Goal: Information Seeking & Learning: Learn about a topic

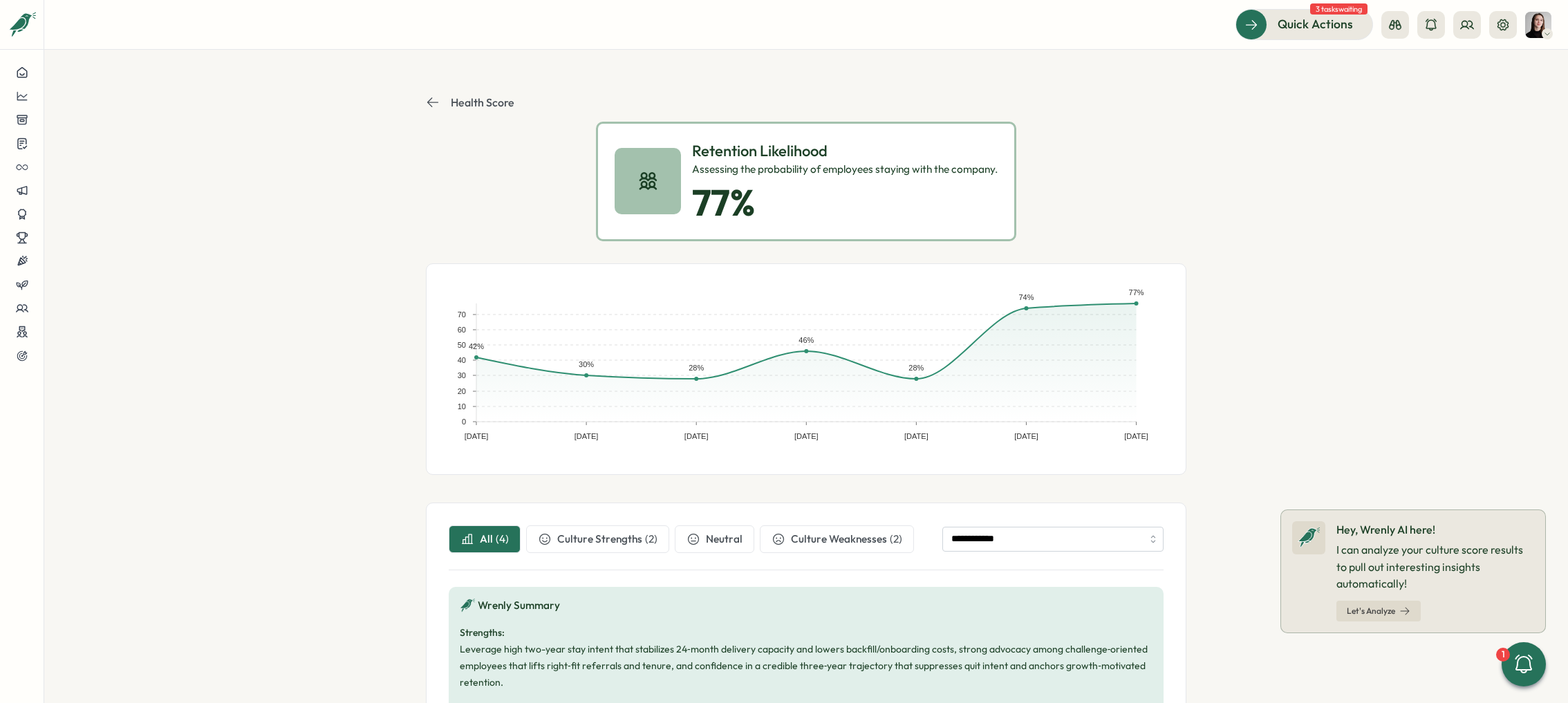
click at [468, 96] on p "Health Score" at bounding box center [483, 102] width 64 height 12
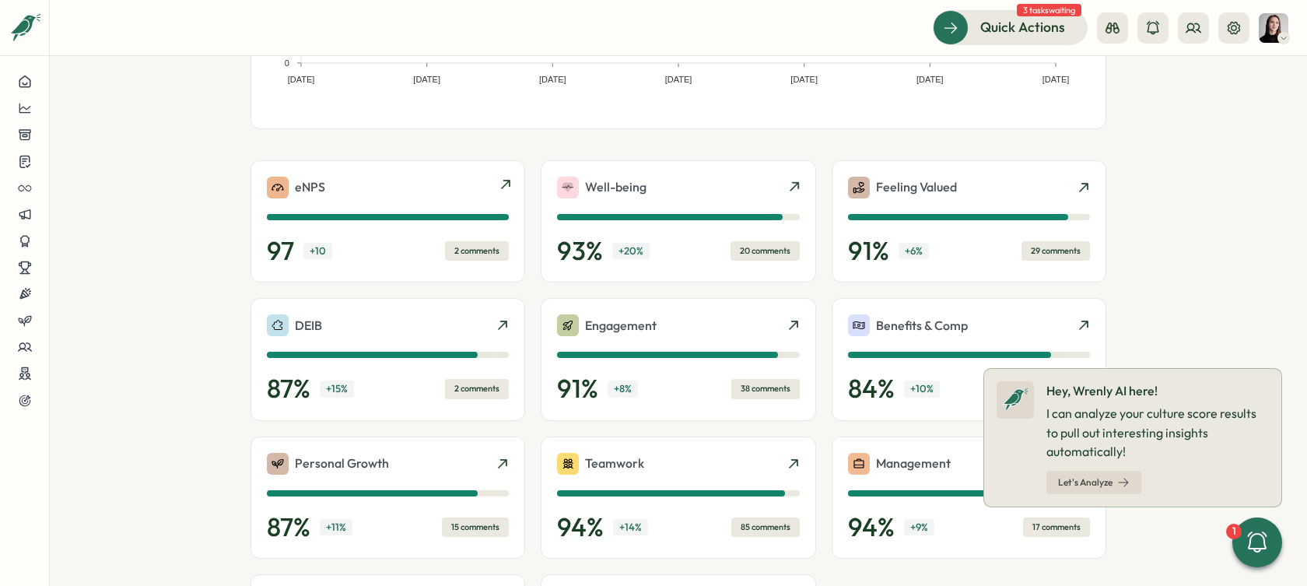
scroll to position [289, 0]
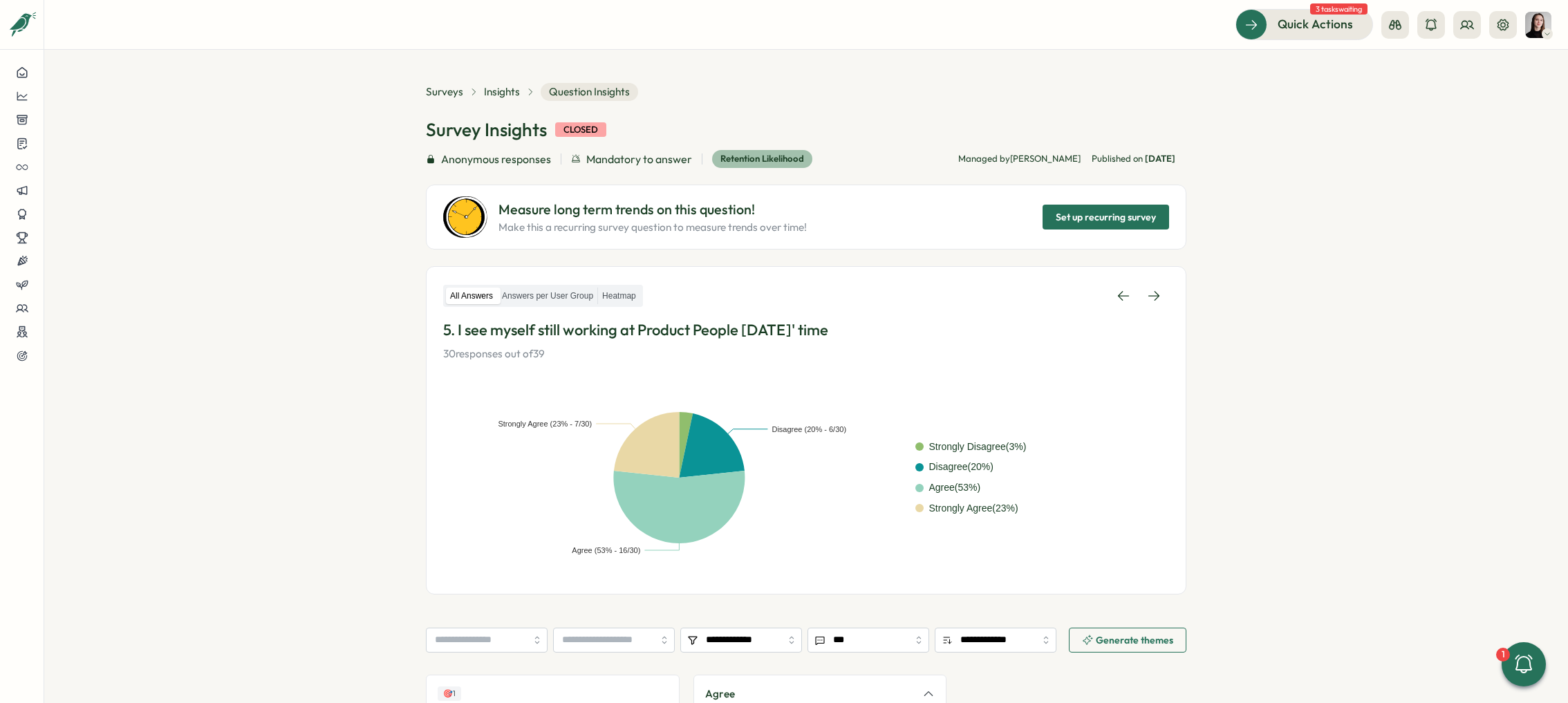
scroll to position [9, 0]
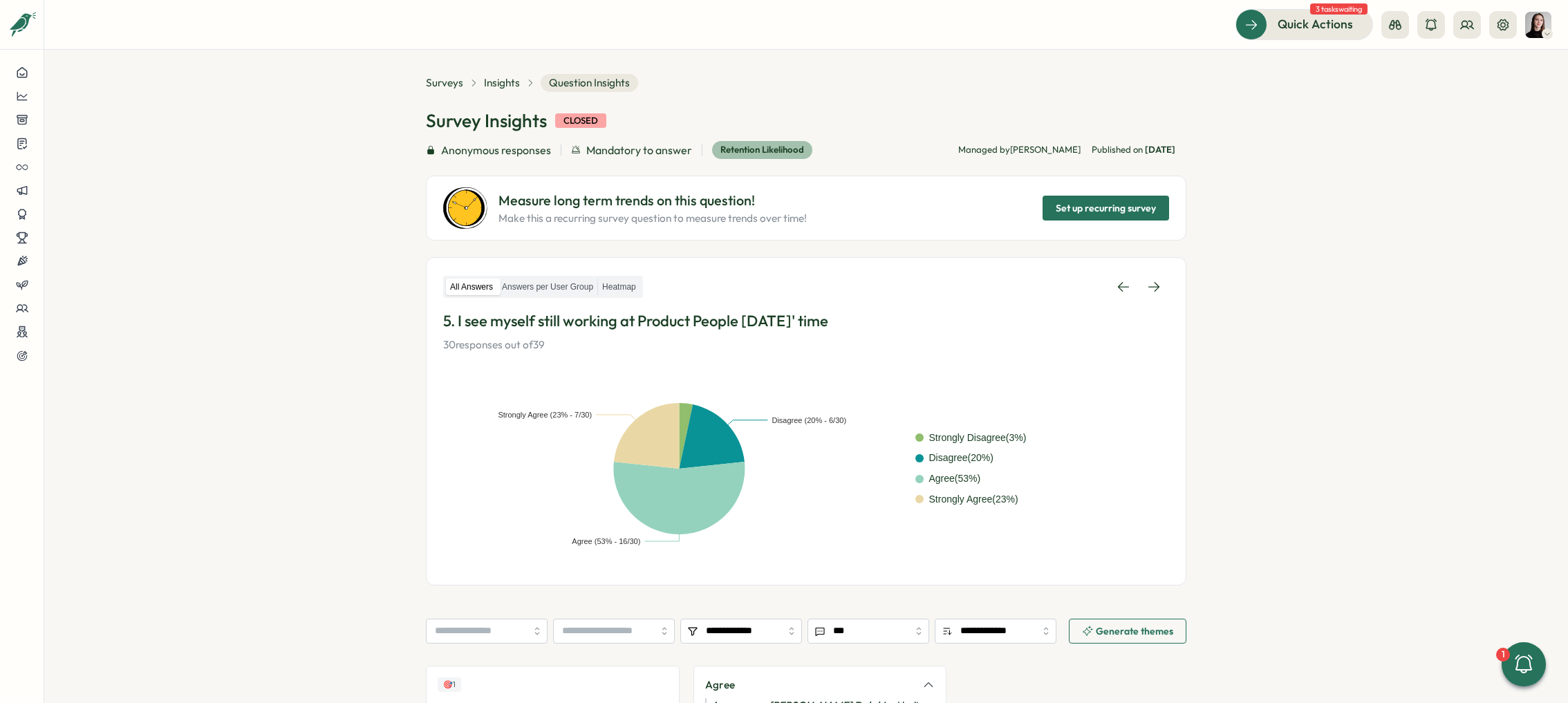
drag, startPoint x: 0, startPoint y: 0, endPoint x: 1348, endPoint y: 126, distance: 1353.9
click at [1402, 132] on section "**********" at bounding box center [806, 376] width 1524 height 653
click at [434, 82] on span "Surveys" at bounding box center [444, 83] width 37 height 15
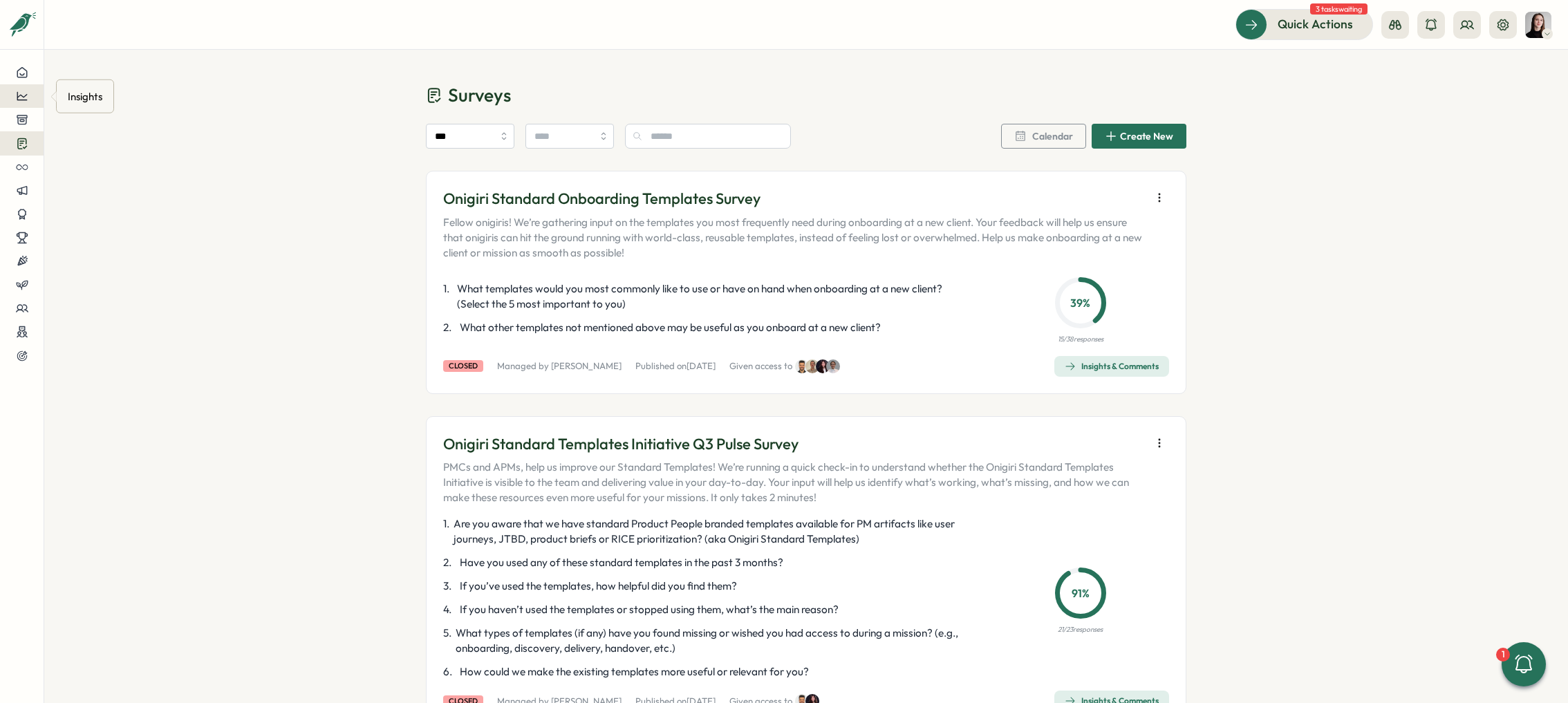
click at [23, 90] on icon at bounding box center [22, 96] width 12 height 12
click at [112, 95] on div "Surveys" at bounding box center [116, 84] width 109 height 27
click at [14, 96] on div at bounding box center [21, 96] width 21 height 12
click at [92, 49] on div "Culture score" at bounding box center [116, 56] width 98 height 15
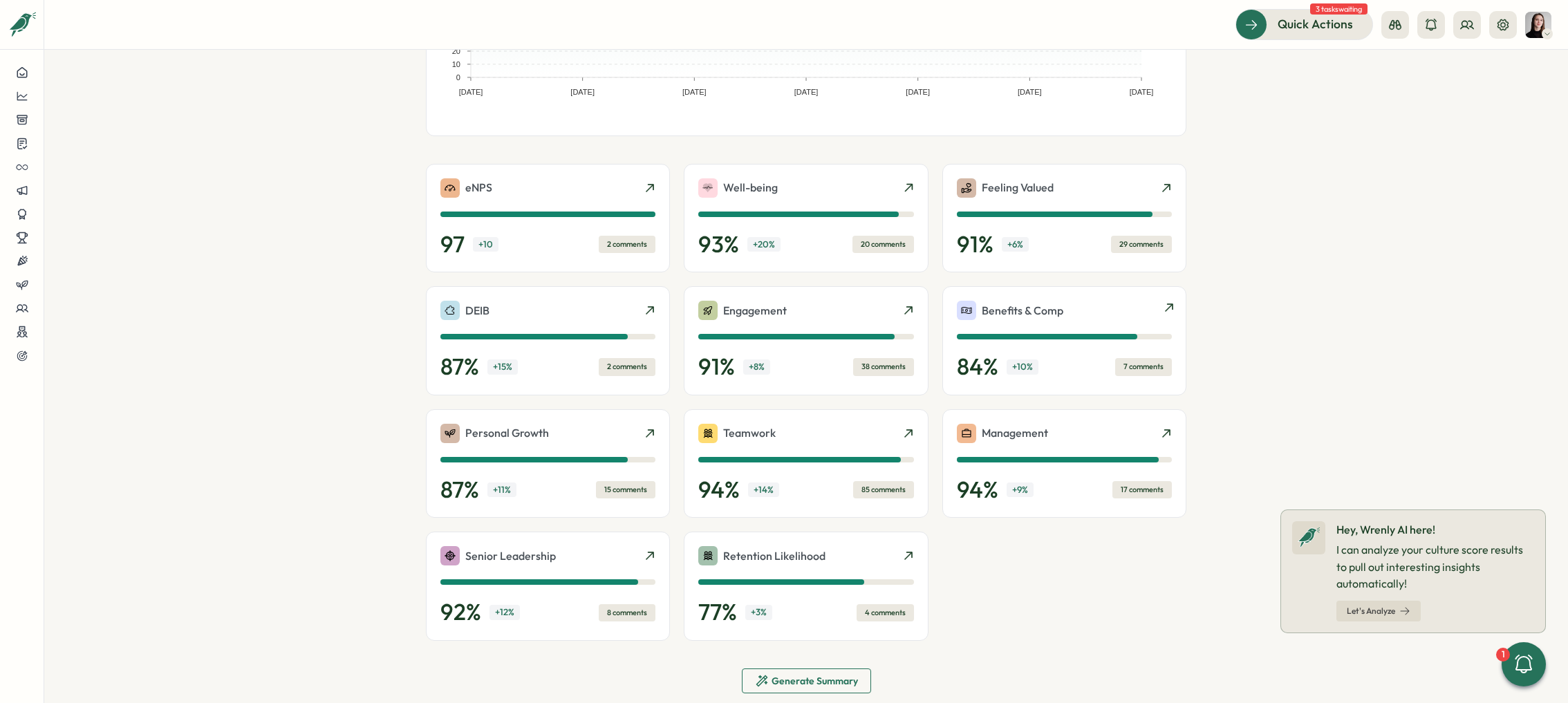
scroll to position [257, 0]
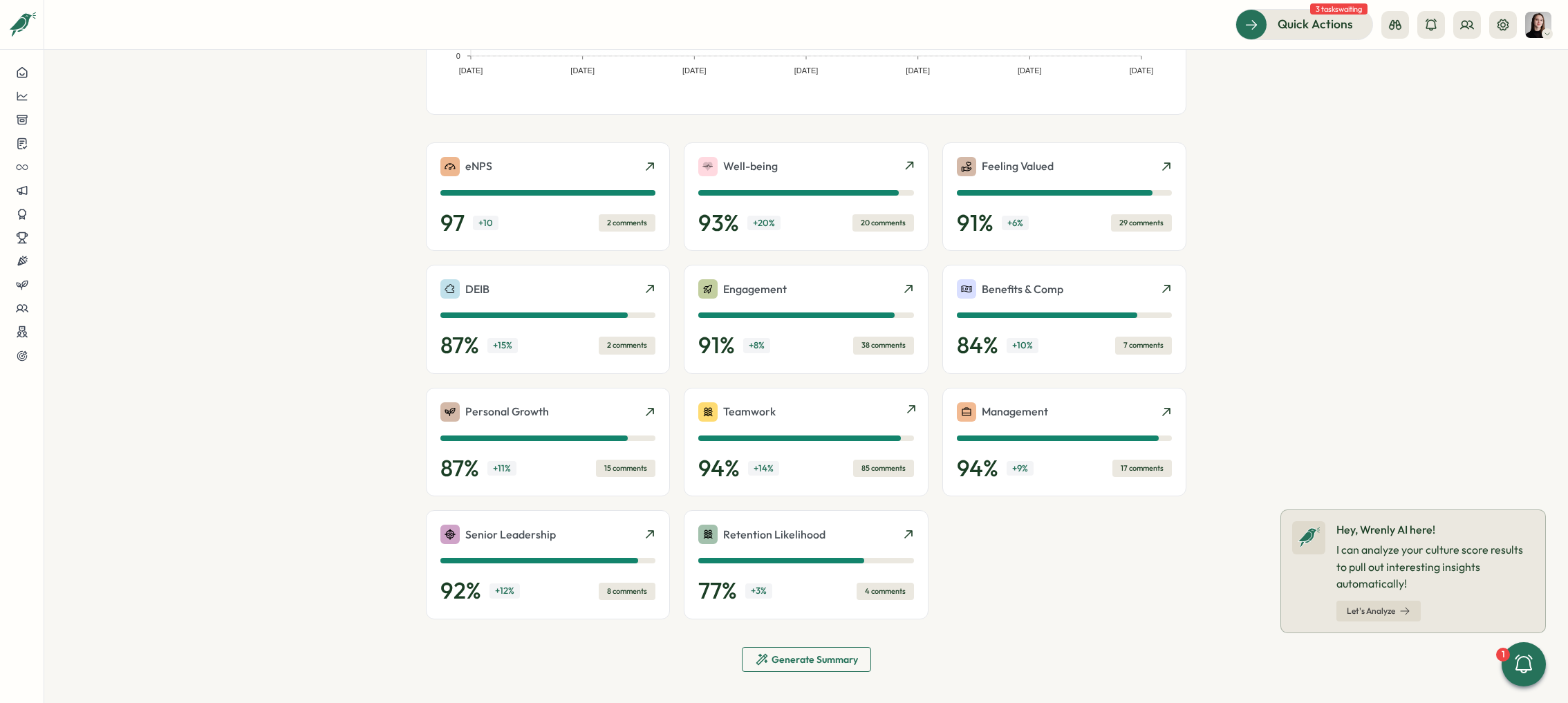
click at [817, 465] on div "94 % + 14 % 85 comments" at bounding box center [806, 468] width 215 height 28
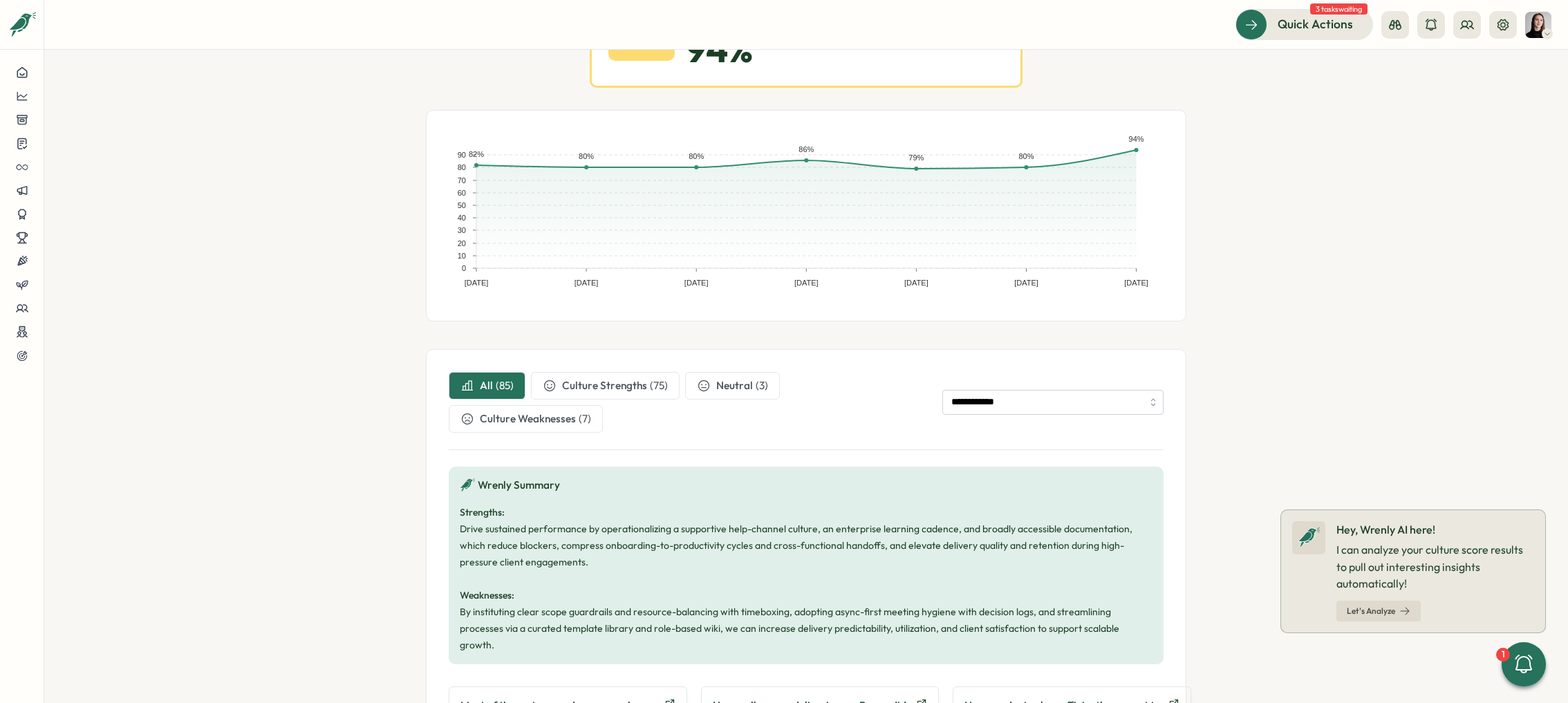
scroll to position [216, 0]
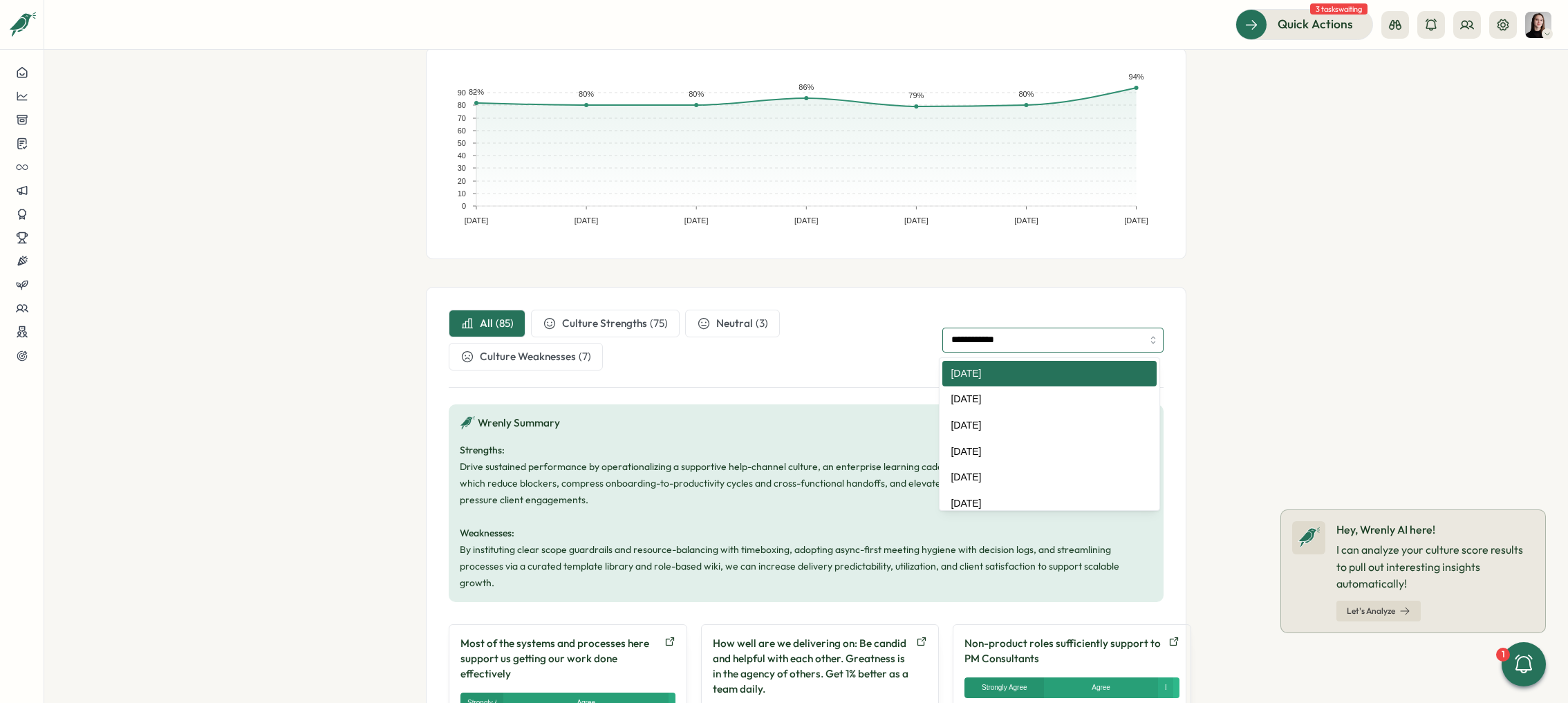
click at [1019, 344] on input "**********" at bounding box center [1052, 340] width 221 height 25
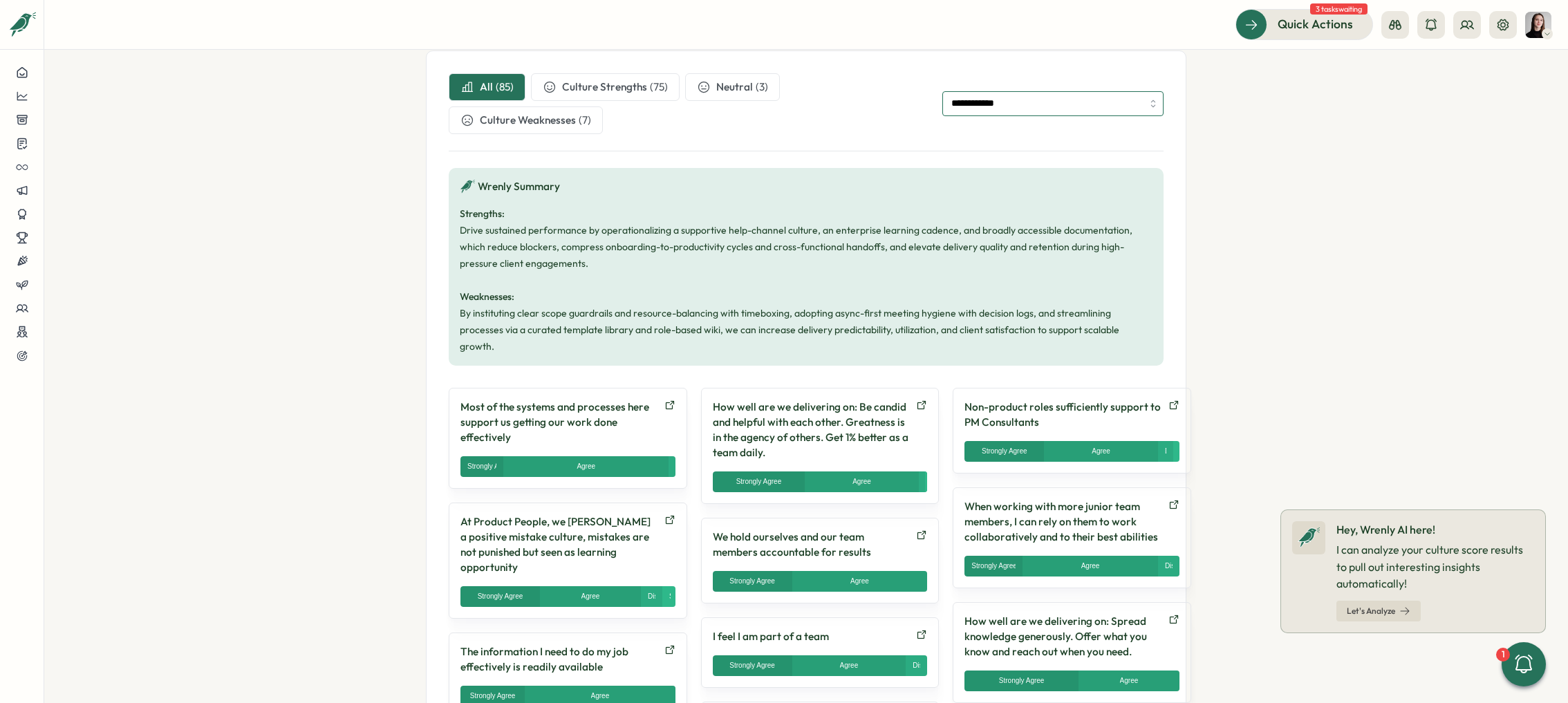
scroll to position [457, 0]
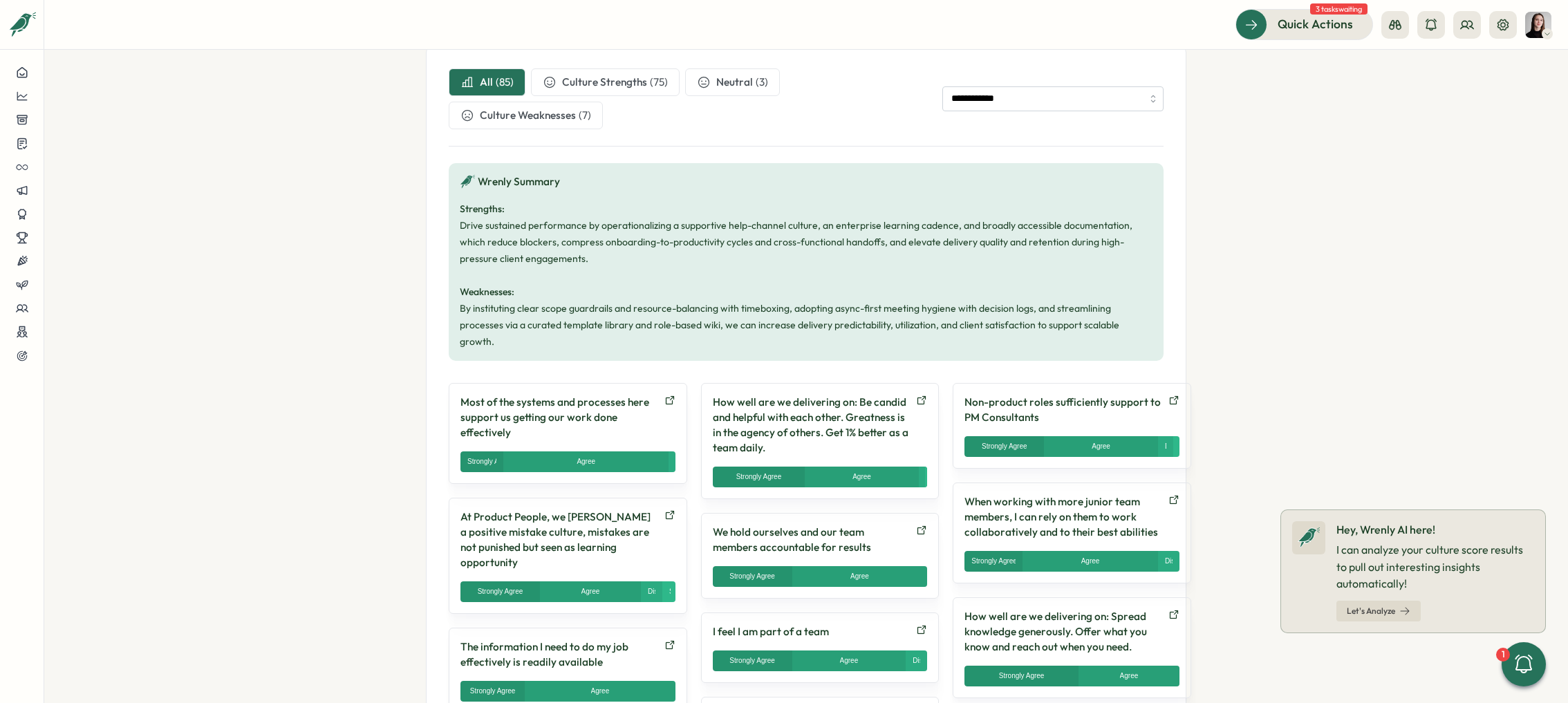
click at [678, 386] on div "Most of the systems and processes here support us getting our work done effecti…" at bounding box center [568, 434] width 238 height 101
click at [670, 395] on icon at bounding box center [669, 400] width 11 height 11
click at [916, 395] on link at bounding box center [922, 425] width 11 height 60
click at [1170, 396] on icon at bounding box center [1173, 400] width 8 height 8
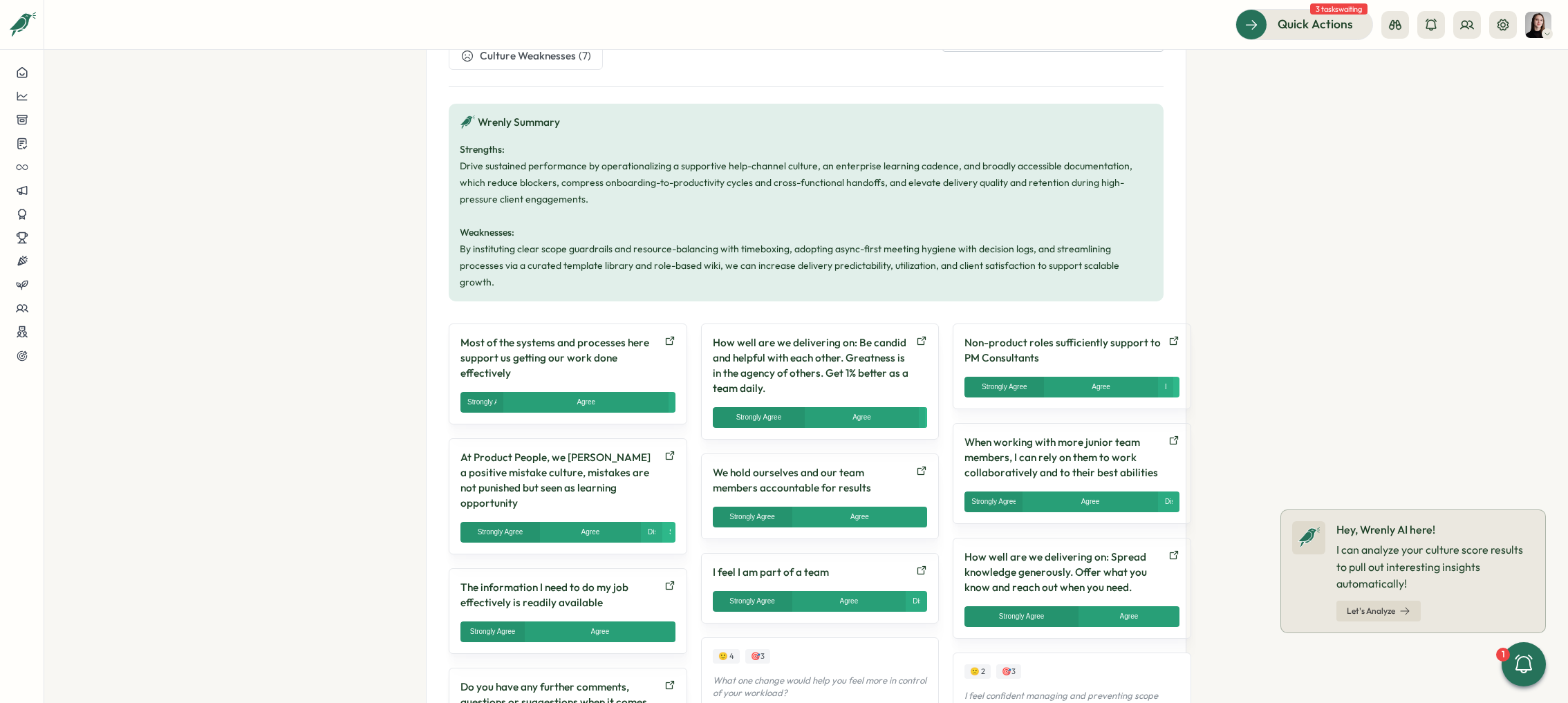
scroll to position [523, 0]
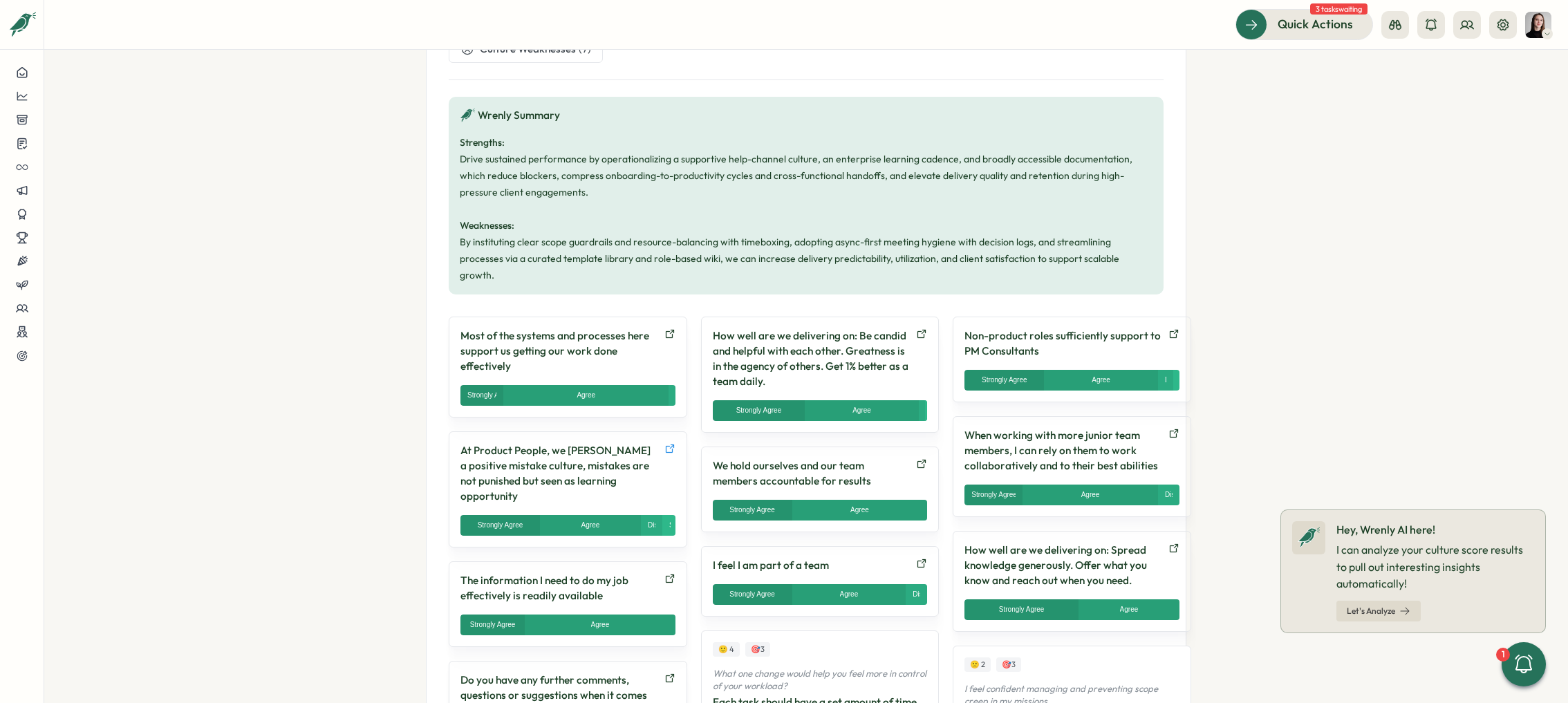
click at [664, 443] on icon at bounding box center [669, 449] width 11 height 11
click at [916, 459] on icon at bounding box center [922, 464] width 11 height 11
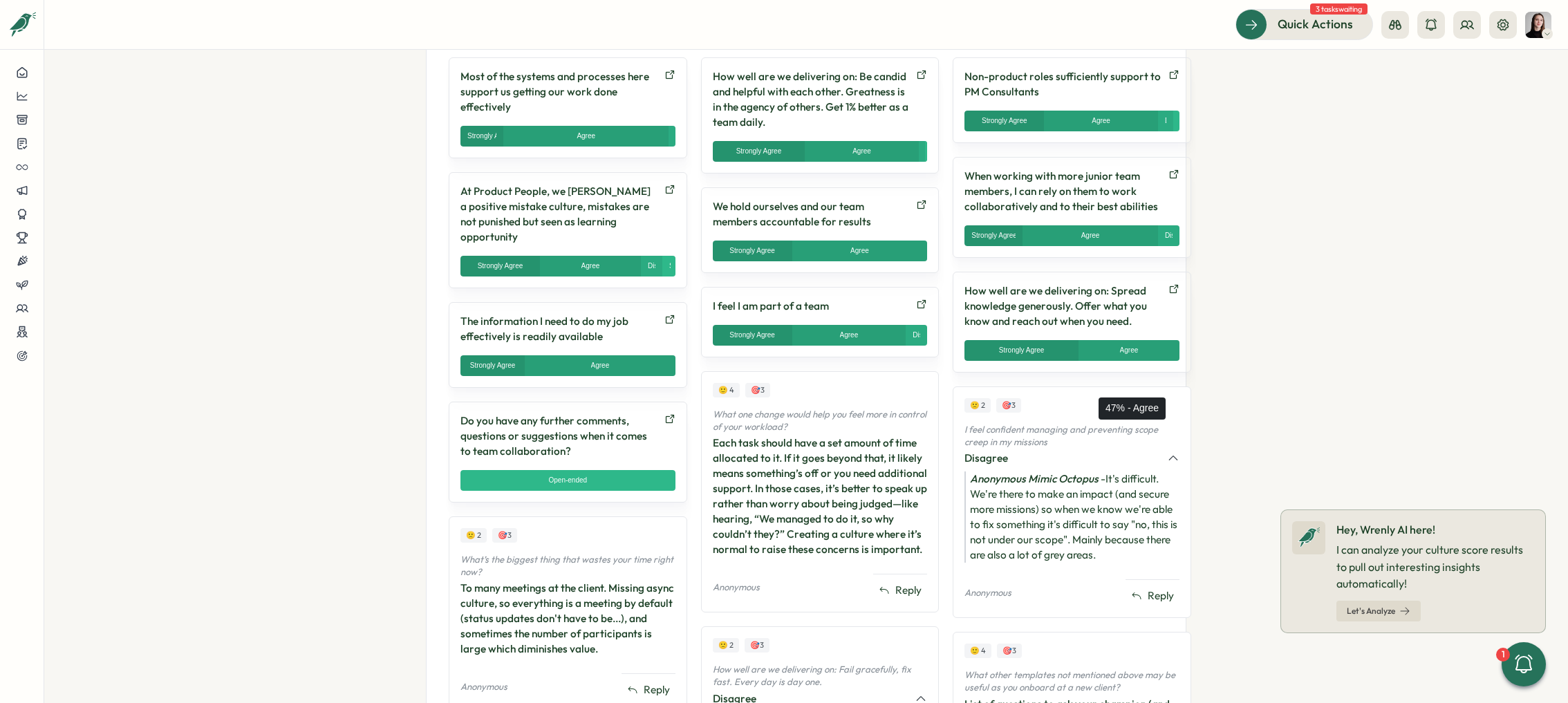
scroll to position [784, 0]
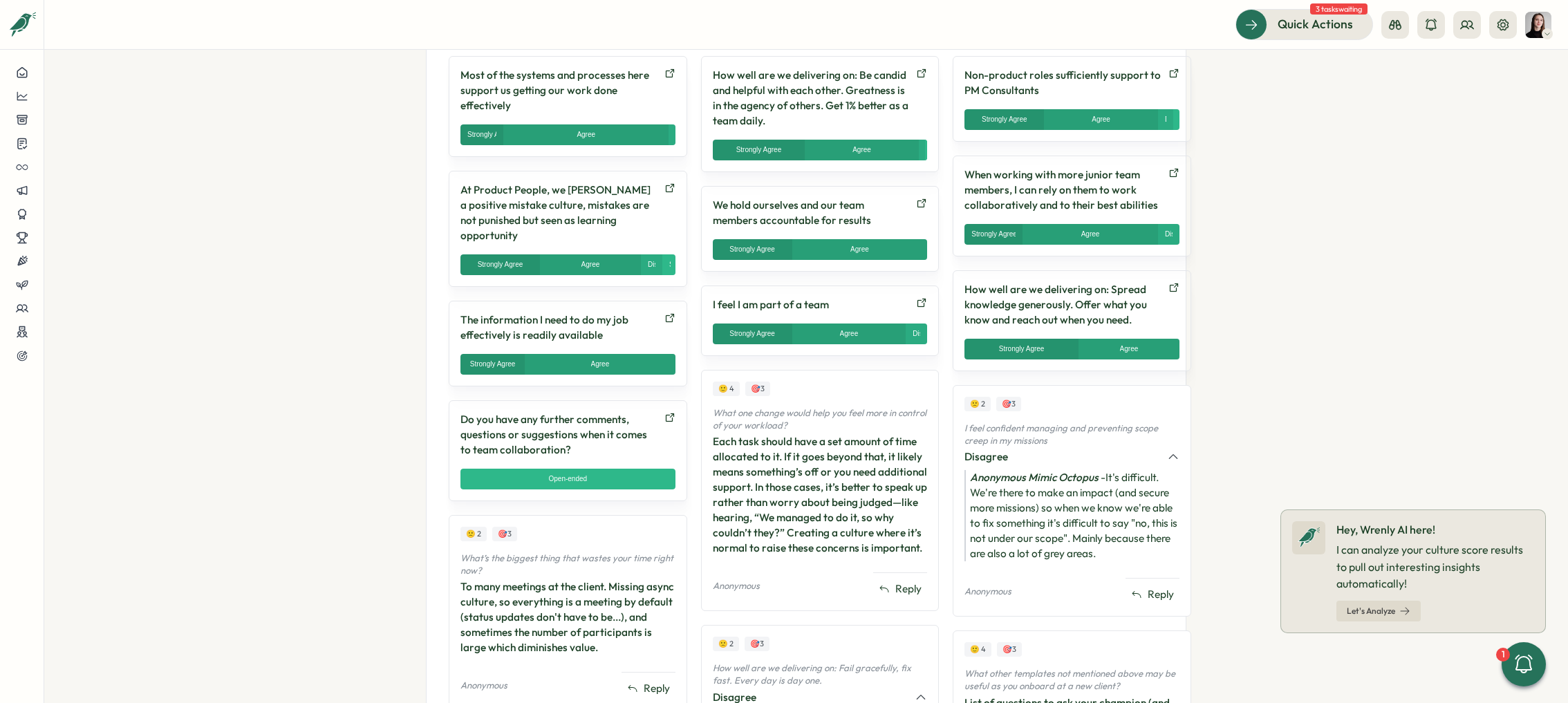
click at [1262, 326] on section "**********" at bounding box center [806, 376] width 1524 height 653
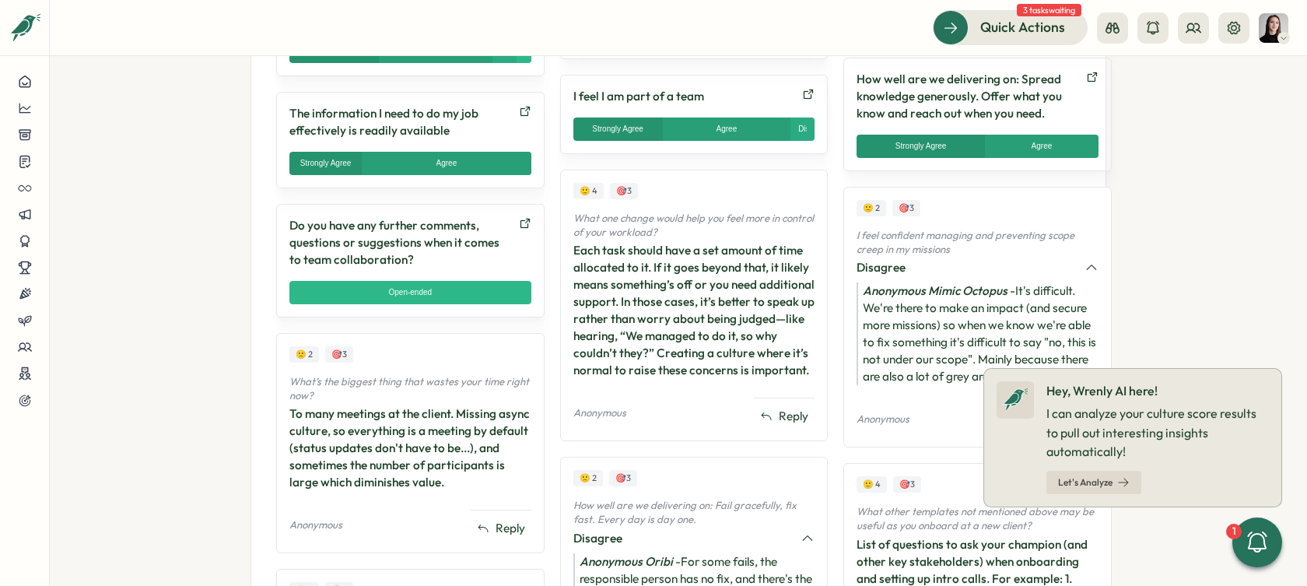
scroll to position [1129, 0]
click at [1209, 313] on section "**********" at bounding box center [678, 321] width 1257 height 530
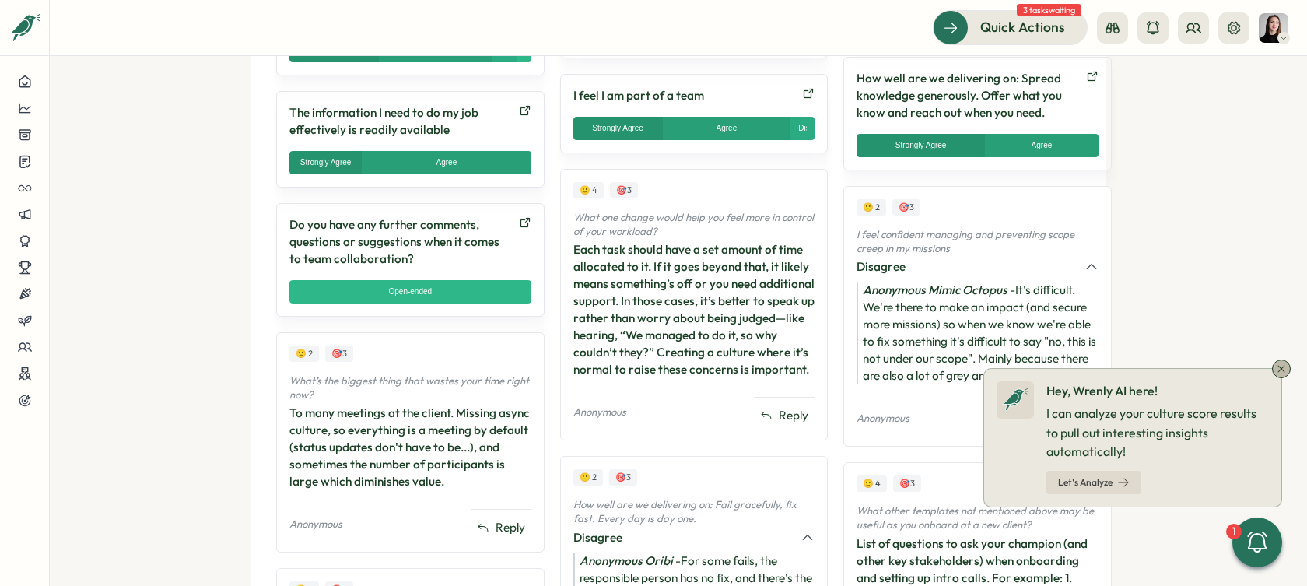
click at [1278, 370] on icon at bounding box center [1281, 368] width 12 height 12
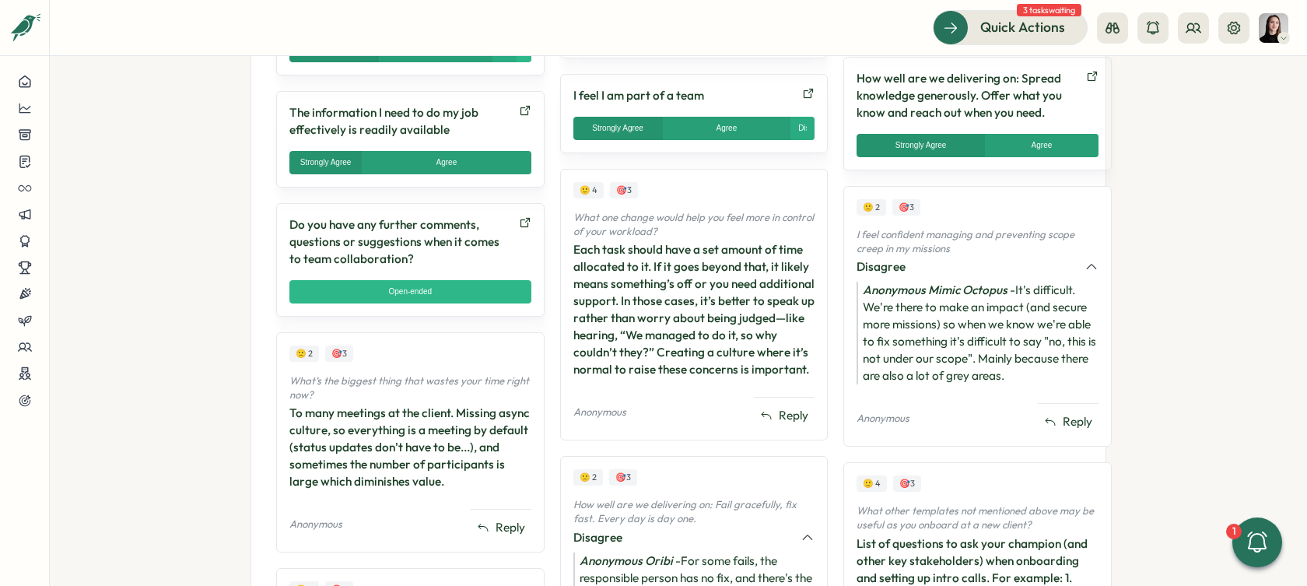
scroll to position [1128, 0]
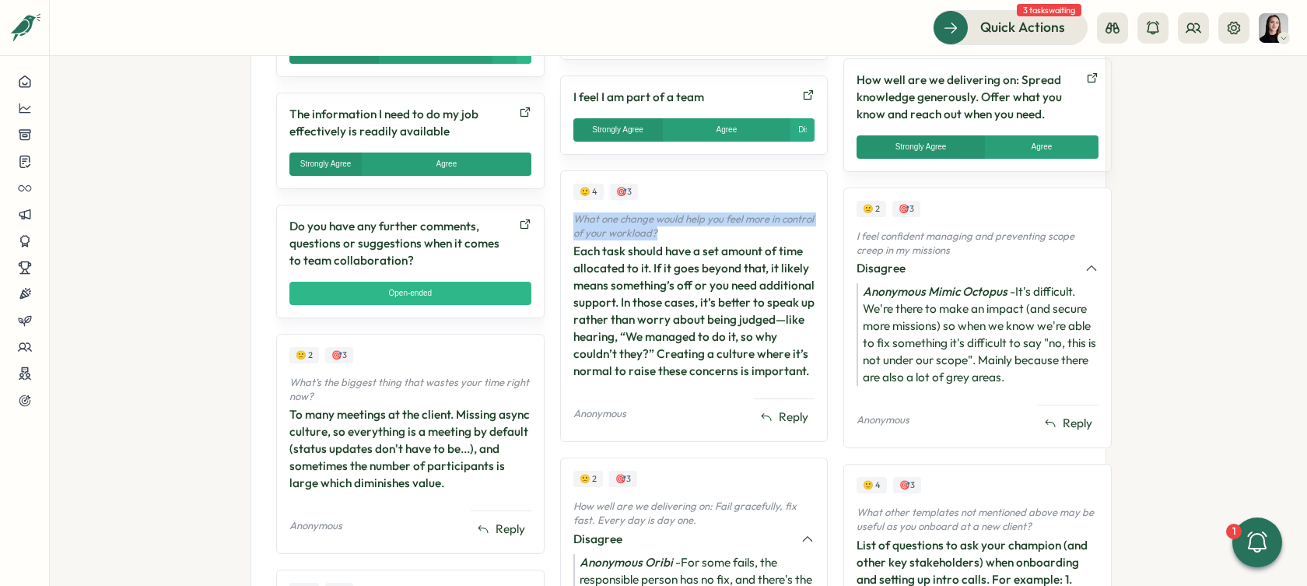
drag, startPoint x: 697, startPoint y: 171, endPoint x: 584, endPoint y: 170, distance: 112.8
click at [563, 170] on div "🙂 4 🎯 3 What one change would help you feel more in control of your workload? E…" at bounding box center [694, 305] width 268 height 271
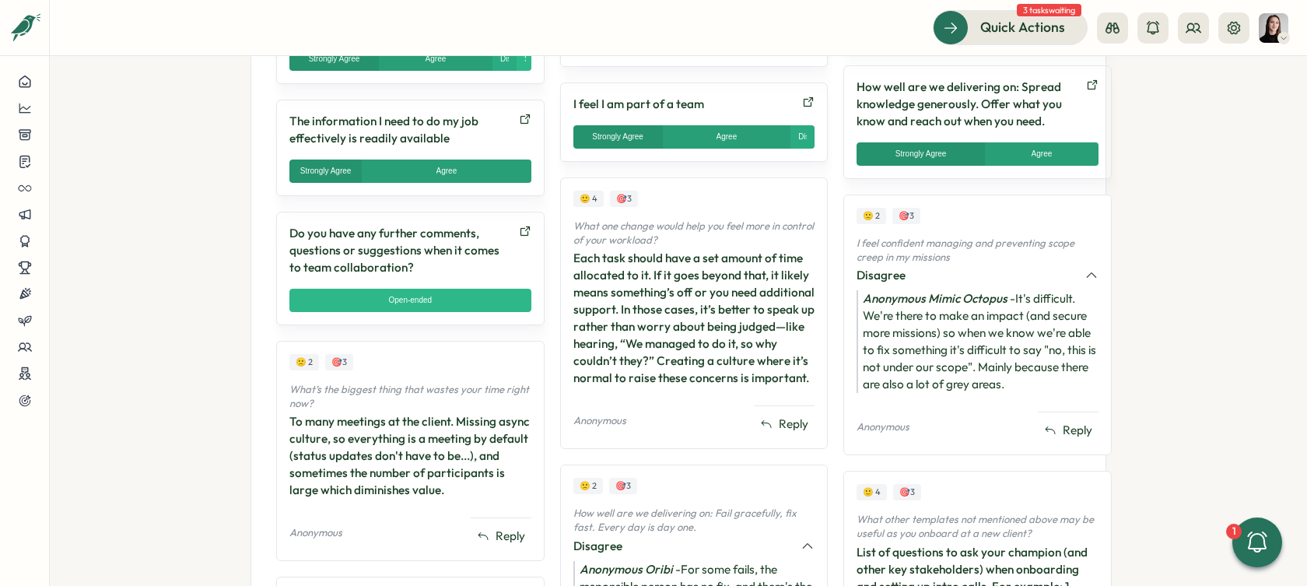
drag, startPoint x: 929, startPoint y: 218, endPoint x: 942, endPoint y: 215, distance: 12.7
click at [929, 236] on p "I feel confident managing and preventing scope creep in my missions" at bounding box center [977, 249] width 242 height 27
drag, startPoint x: 943, startPoint y: 214, endPoint x: 833, endPoint y: 207, distance: 109.9
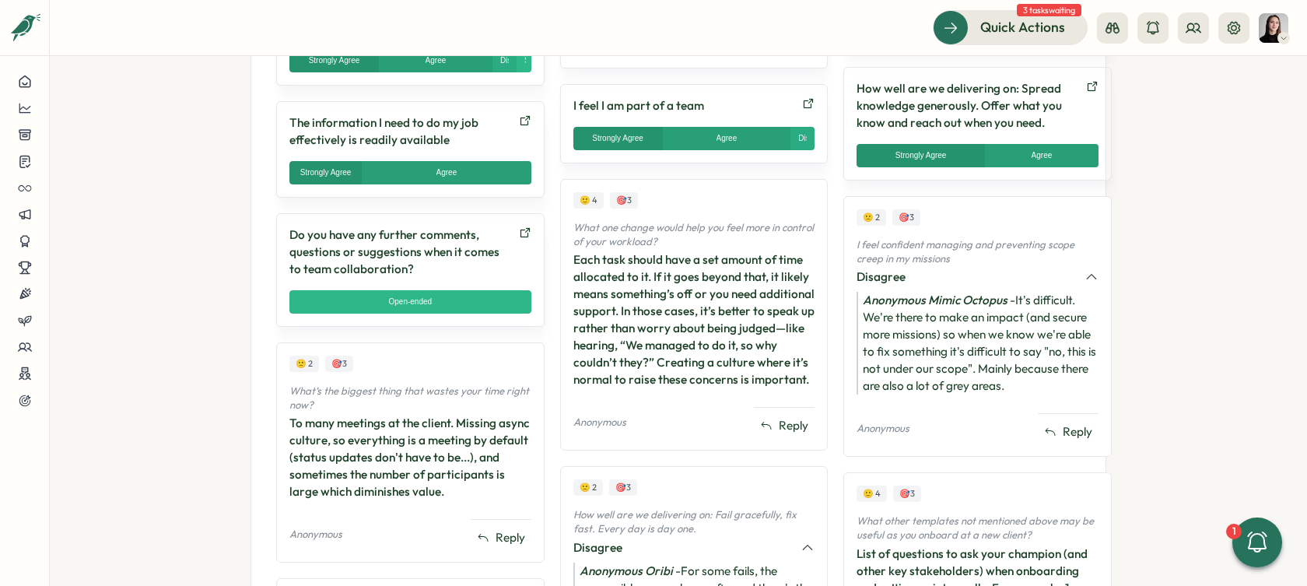
click at [1200, 265] on section "**********" at bounding box center [678, 321] width 1257 height 530
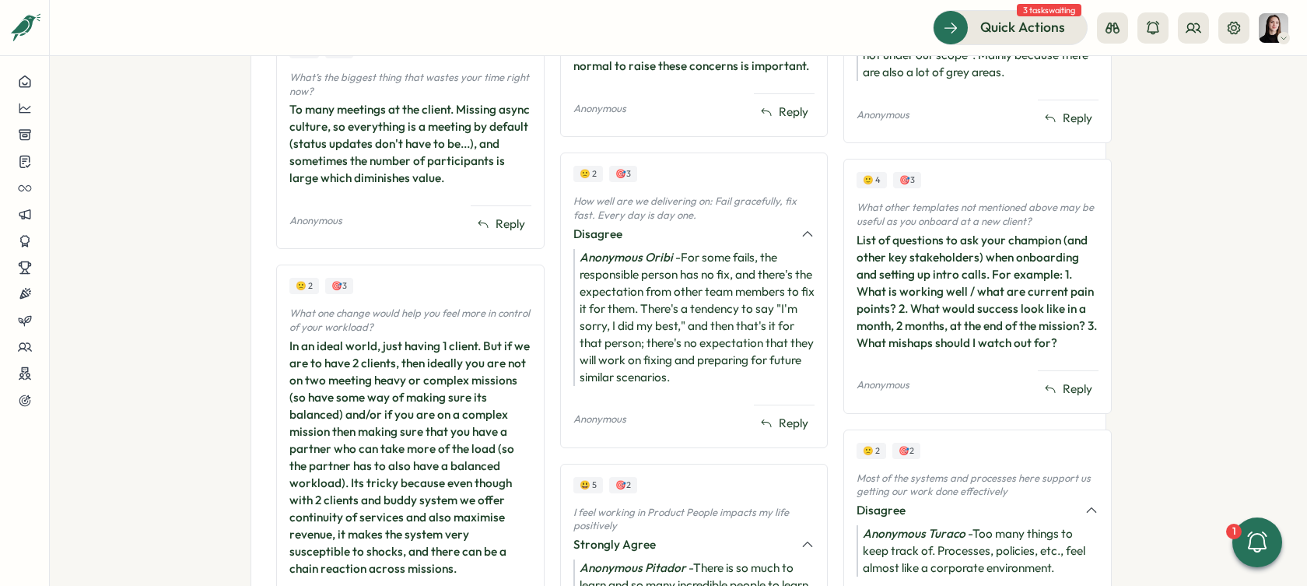
scroll to position [1415, 0]
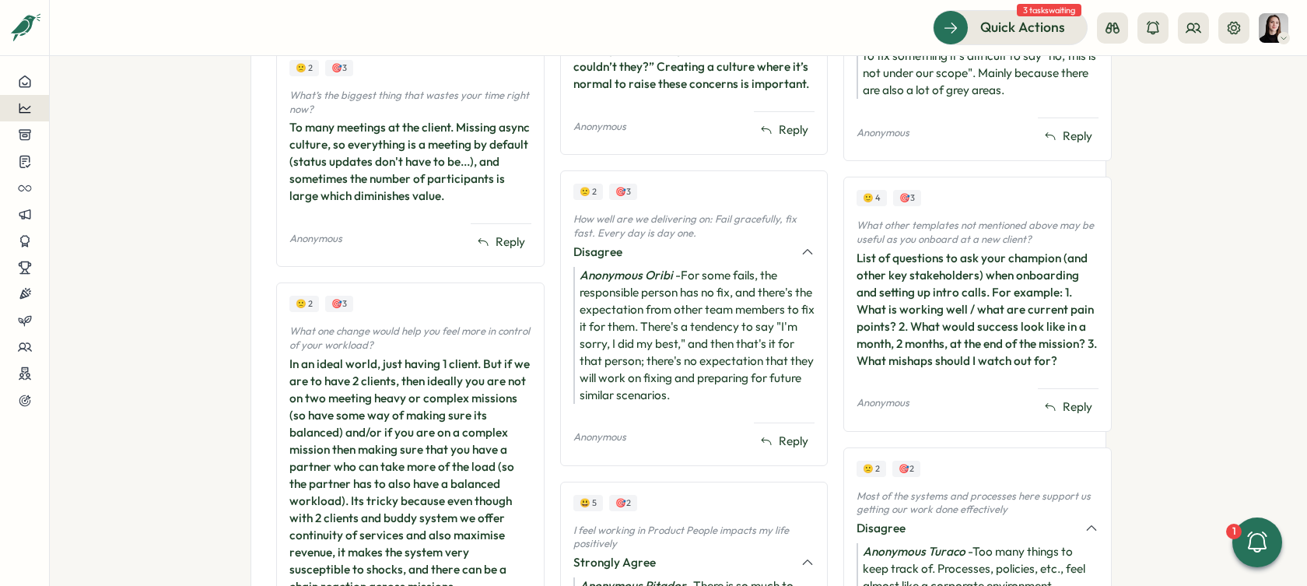
click at [16, 111] on div at bounding box center [24, 108] width 24 height 14
click at [101, 91] on div "Surveys" at bounding box center [131, 93] width 110 height 17
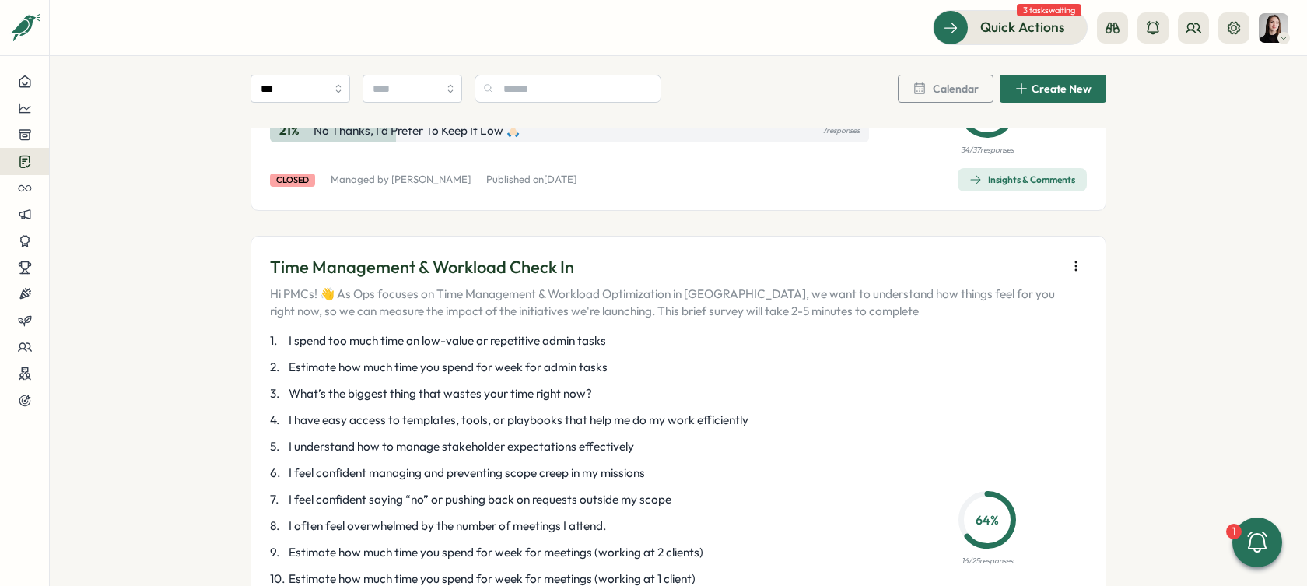
scroll to position [3215, 0]
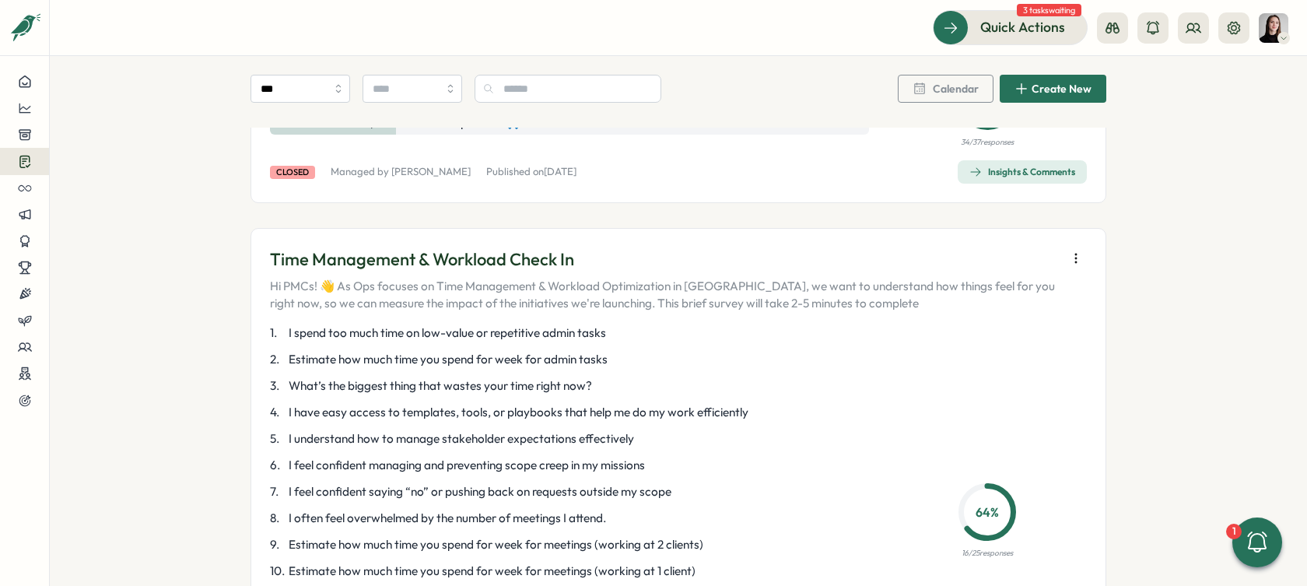
click at [1068, 266] on icon "button" at bounding box center [1076, 258] width 16 height 16
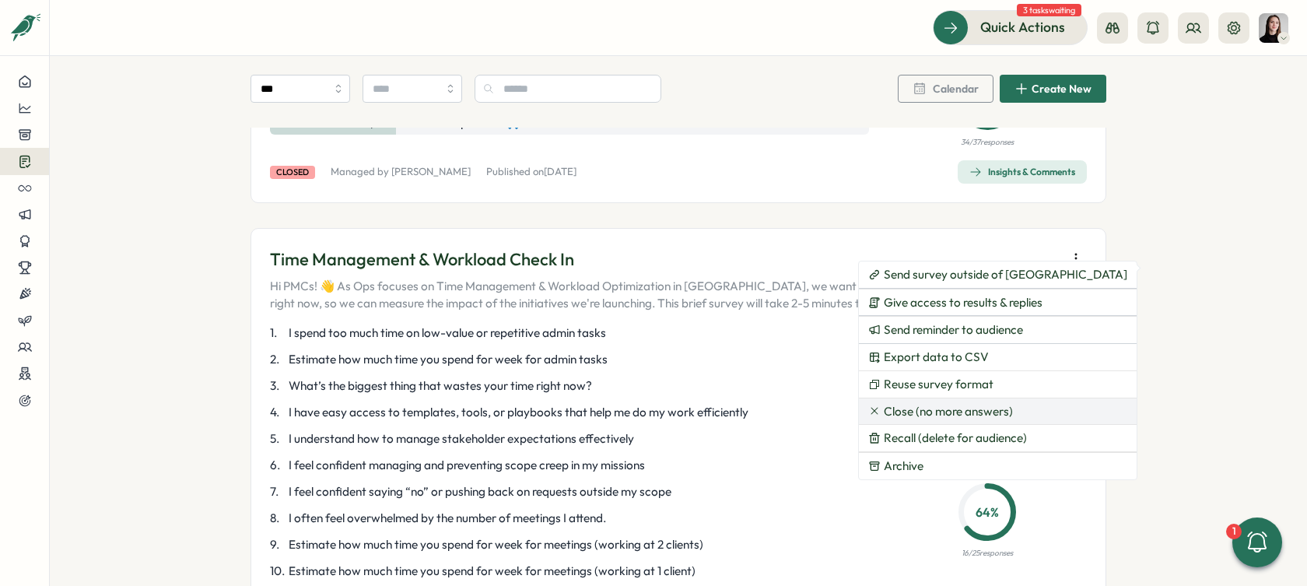
click at [993, 409] on span "Close (no more answers)" at bounding box center [948, 411] width 129 height 14
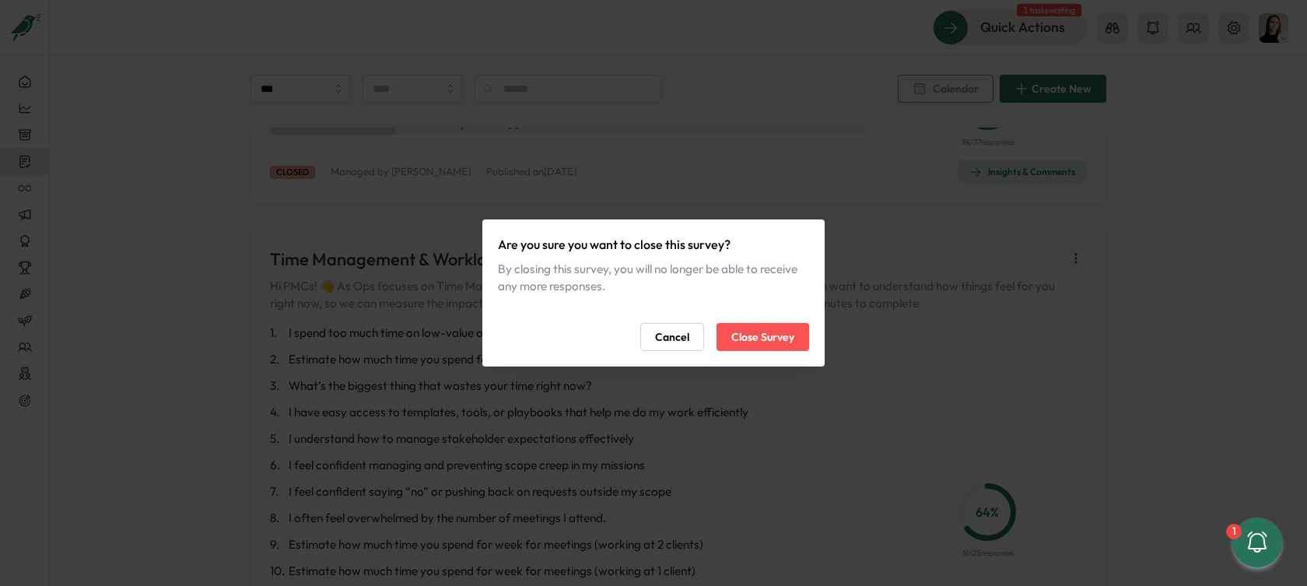
click at [782, 338] on span "Close Survey" at bounding box center [762, 337] width 63 height 26
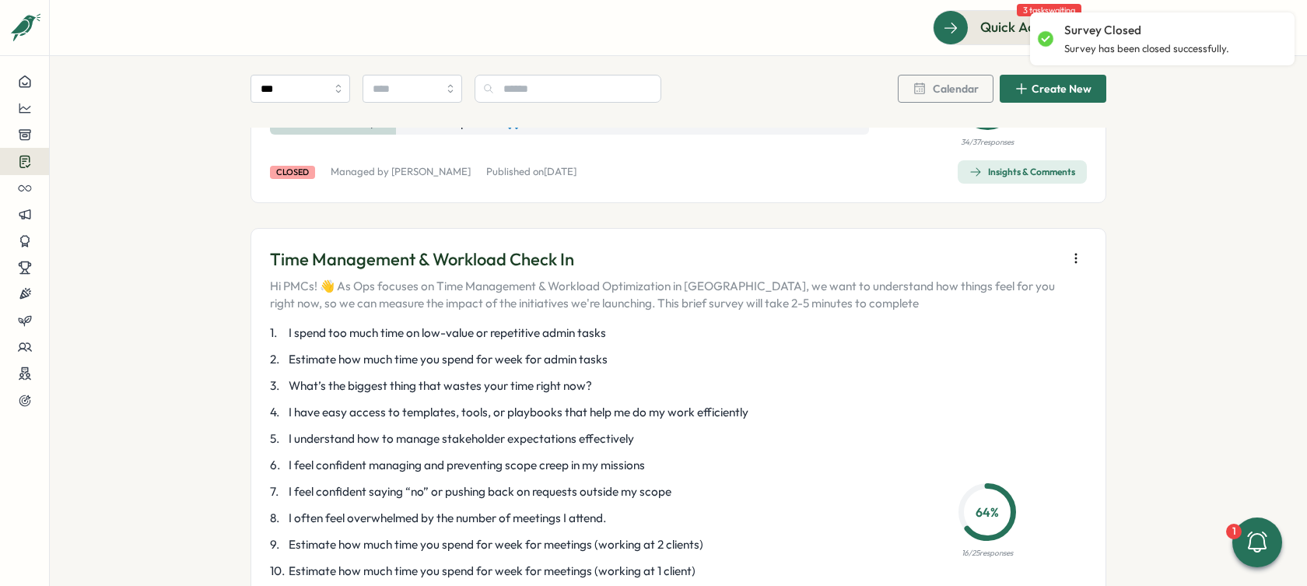
click at [1068, 266] on icon "button" at bounding box center [1076, 258] width 16 height 16
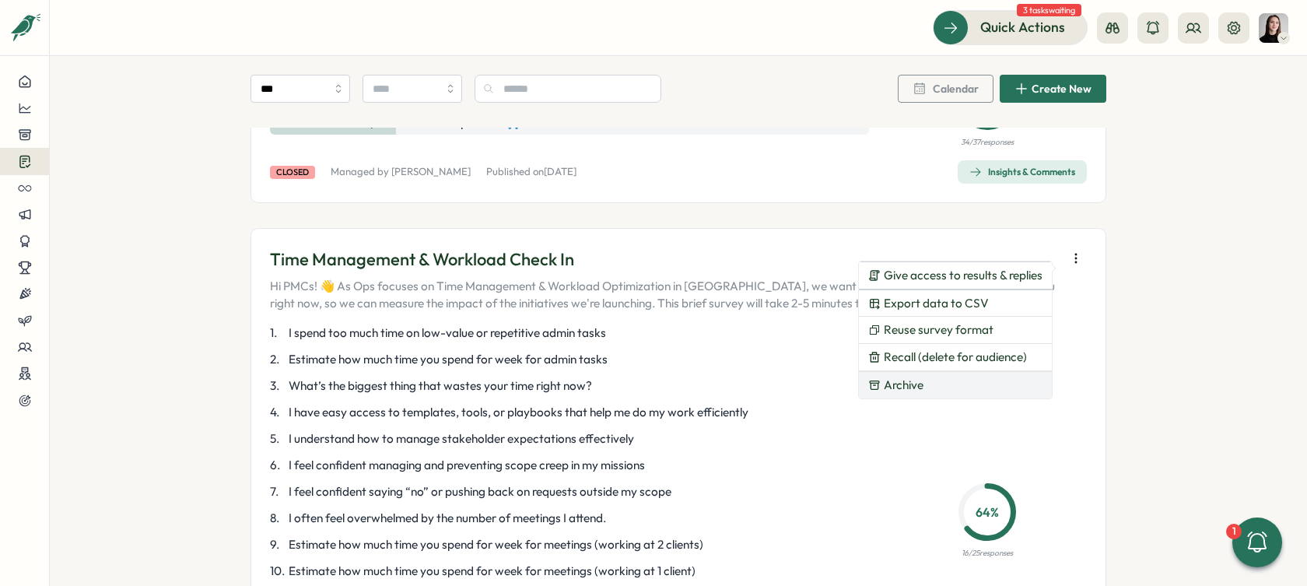
click at [963, 379] on button "Archive" at bounding box center [955, 385] width 193 height 26
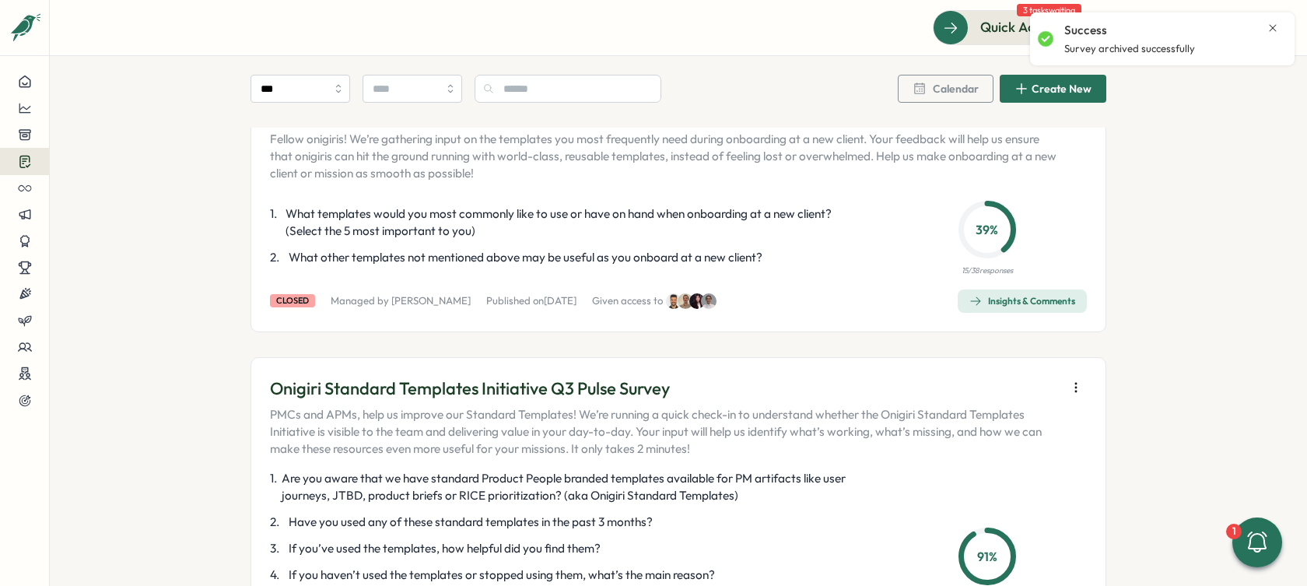
scroll to position [0, 0]
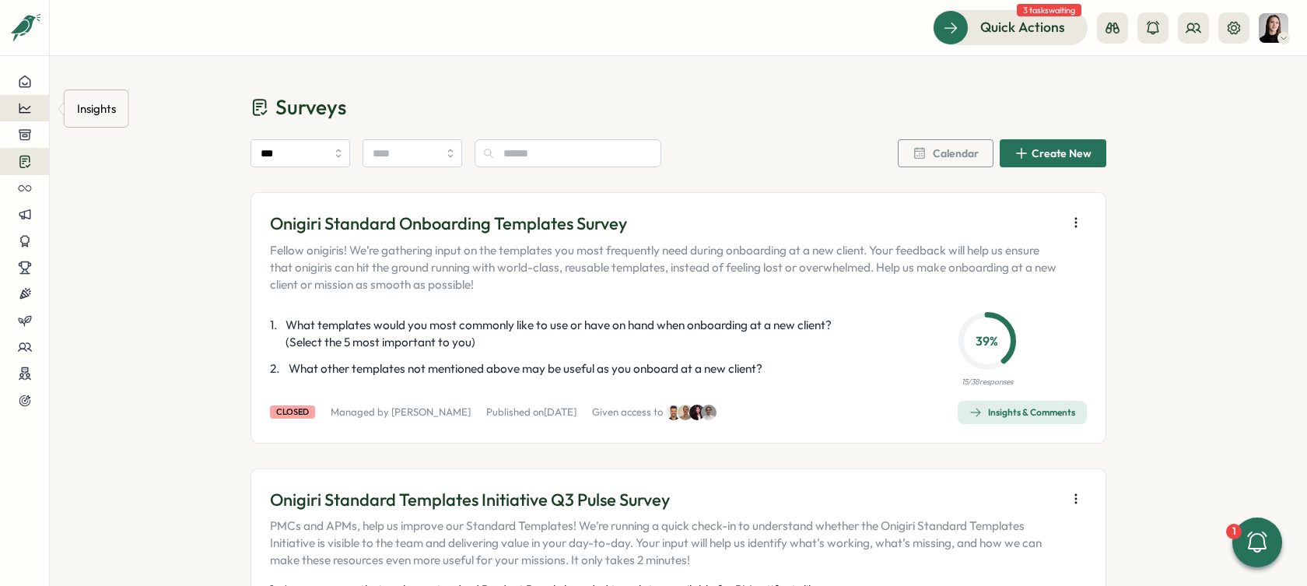
click at [30, 111] on icon at bounding box center [25, 108] width 14 height 14
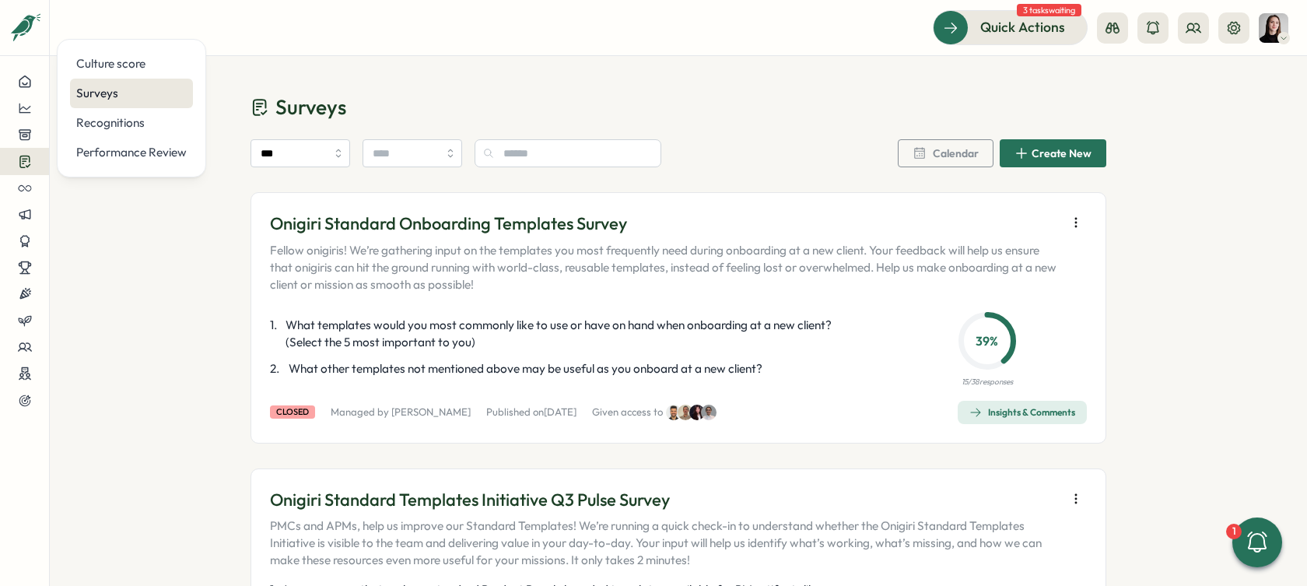
click at [128, 98] on div "Surveys" at bounding box center [131, 93] width 110 height 17
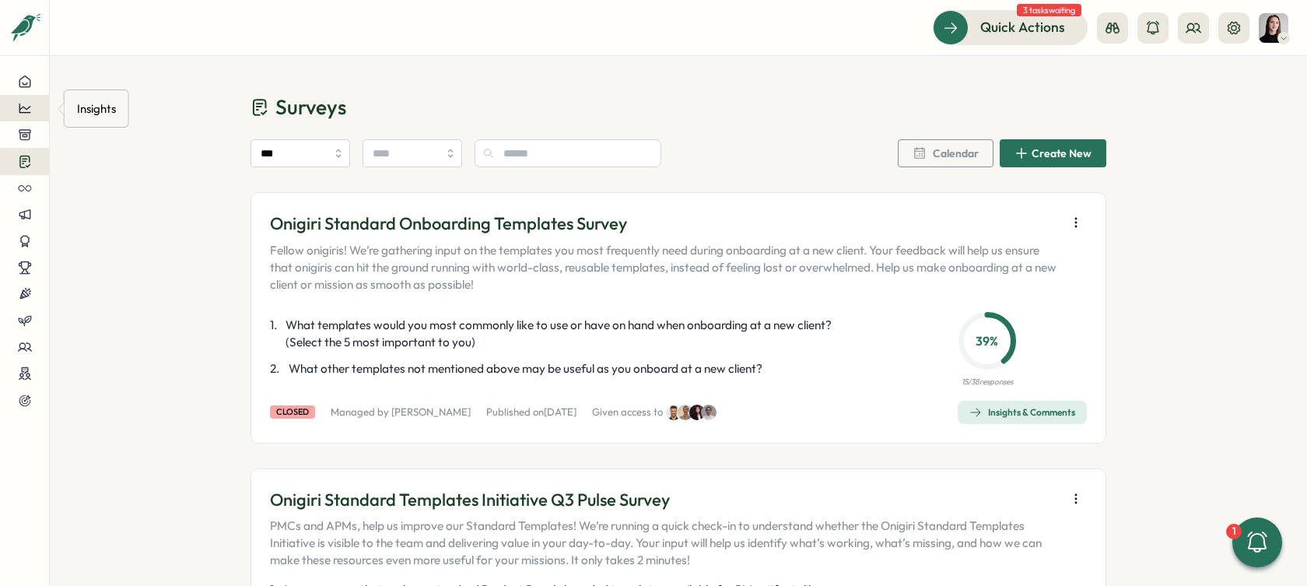
click at [2, 102] on button at bounding box center [24, 108] width 49 height 26
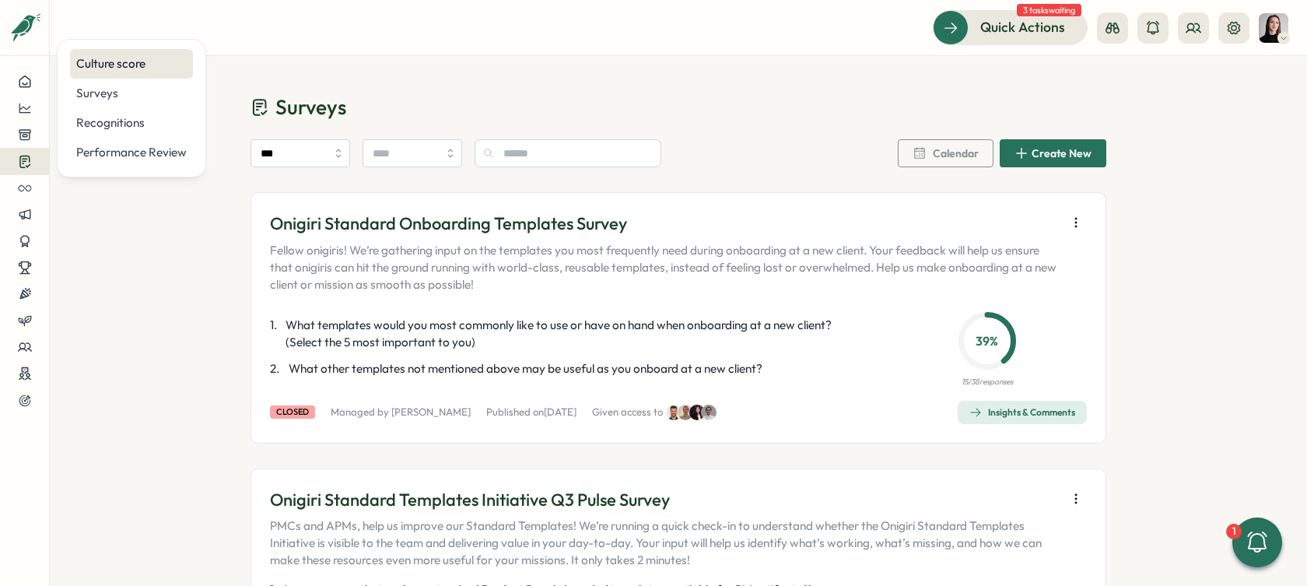
click at [91, 66] on div "Culture score" at bounding box center [131, 63] width 110 height 17
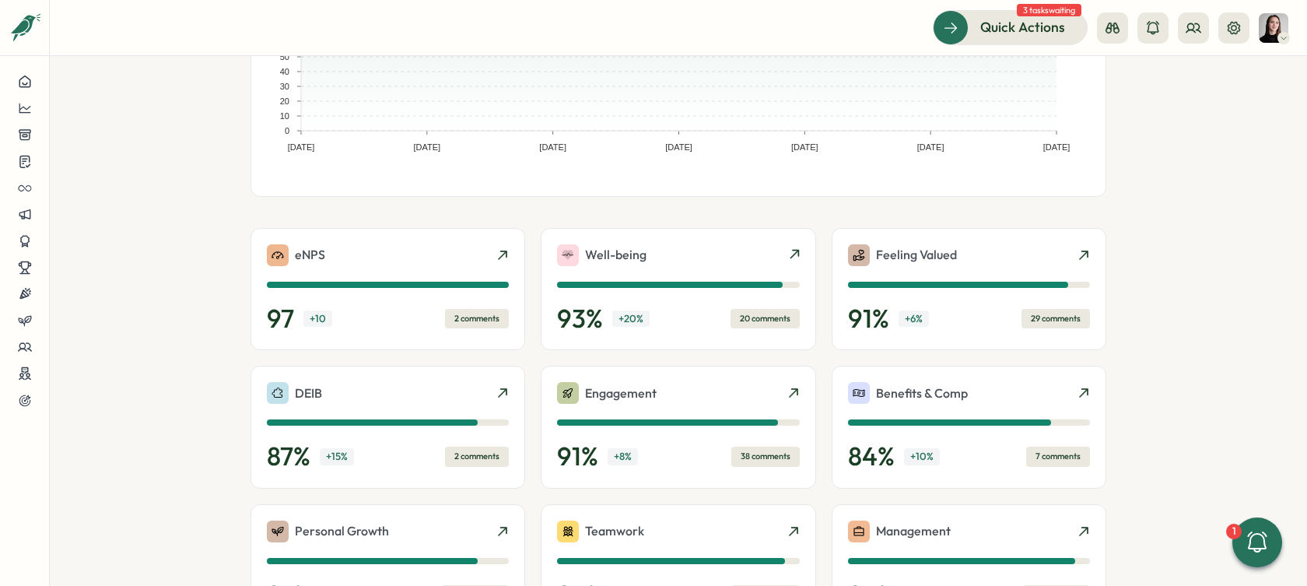
scroll to position [348, 0]
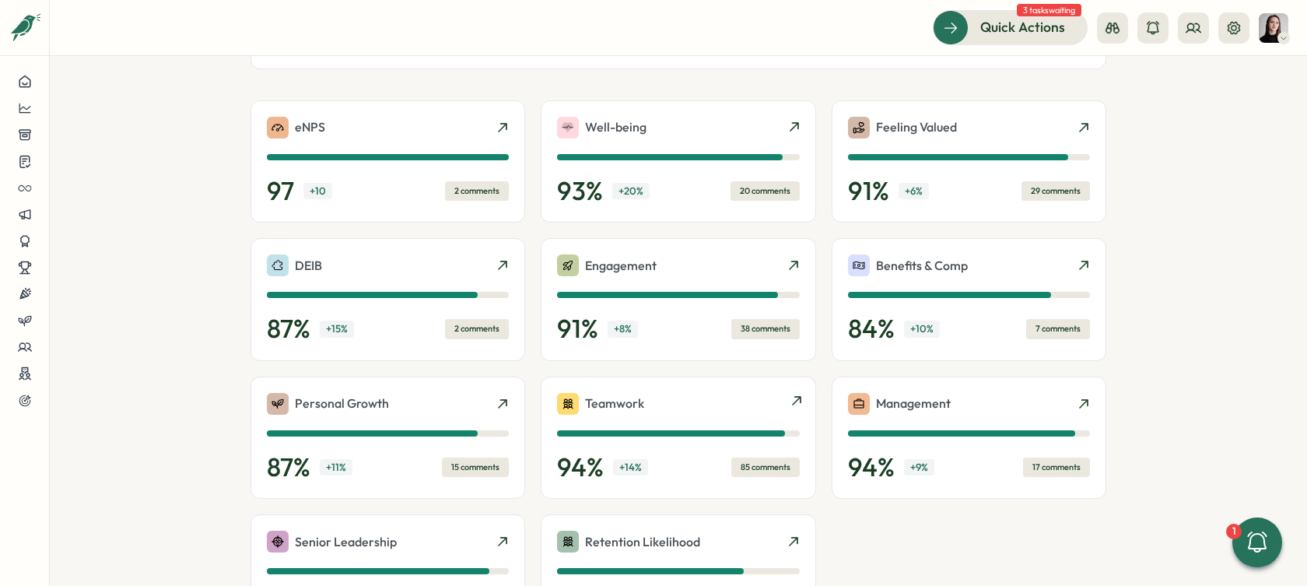
click at [785, 393] on div "Teamwork" at bounding box center [678, 404] width 242 height 22
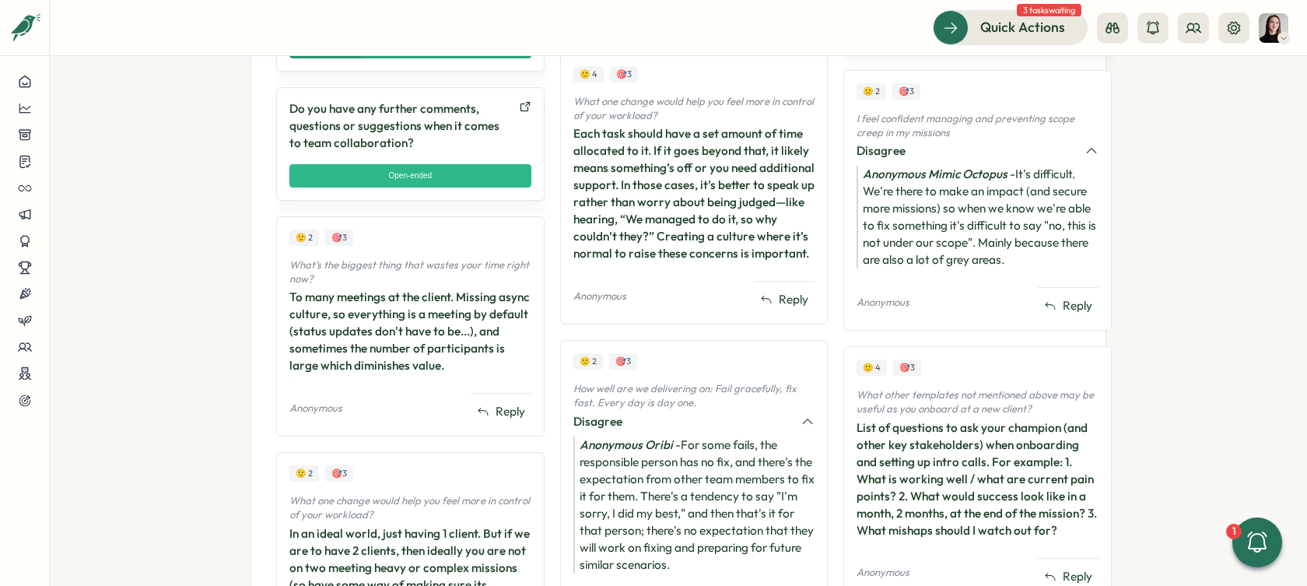
scroll to position [1388, 0]
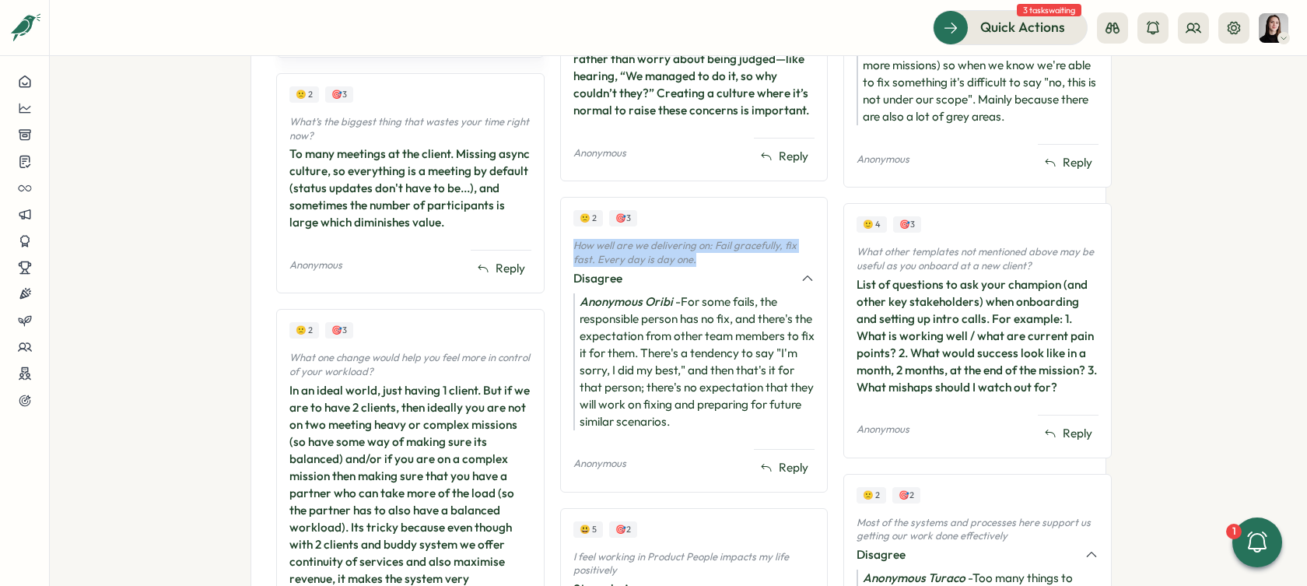
drag, startPoint x: 696, startPoint y: 213, endPoint x: 558, endPoint y: 205, distance: 137.9
click at [560, 205] on div "🙁 2 🎯 3 How well are we delivering on: Fail gracefully, fix fast. Every day is …" at bounding box center [694, 344] width 268 height 295
click at [908, 247] on div "What other templates not mentioned above may be useful as you onboard at a new …" at bounding box center [977, 320] width 242 height 150
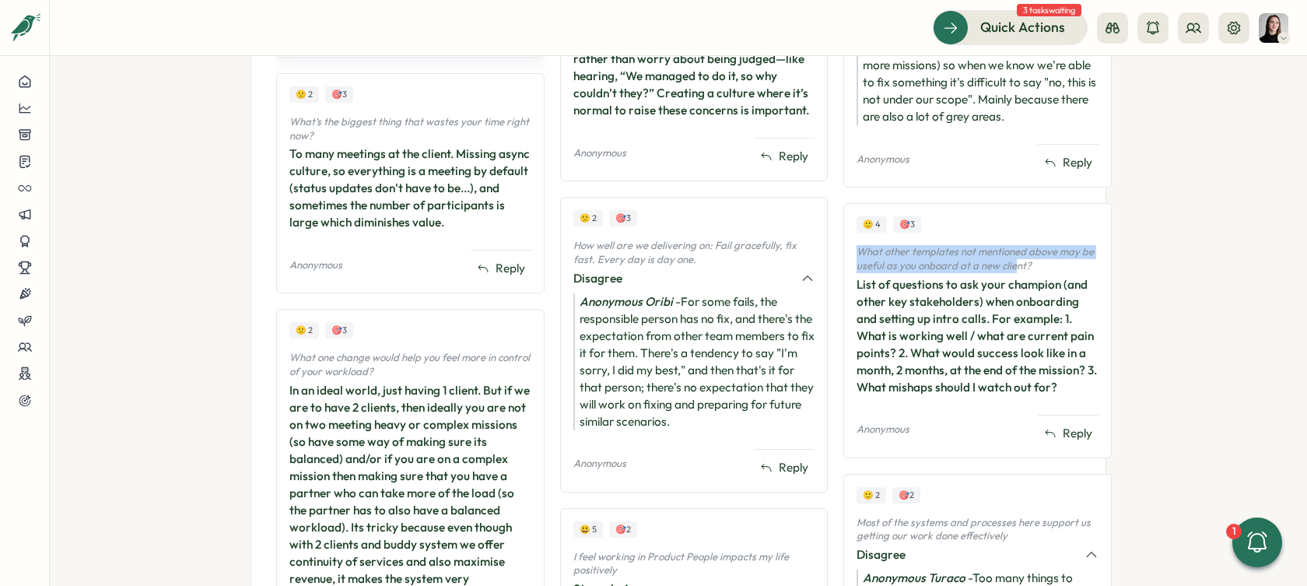
drag, startPoint x: 1004, startPoint y: 233, endPoint x: 831, endPoint y: 224, distance: 173.7
click at [843, 224] on div "🙂 4 🎯 3 What other templates not mentioned above may be useful as you onboard a…" at bounding box center [977, 330] width 268 height 254
click at [856, 245] on p "What other templates not mentioned above may be useful as you onboard at a new …" at bounding box center [977, 258] width 242 height 27
drag, startPoint x: 842, startPoint y: 225, endPoint x: 1042, endPoint y: 247, distance: 201.1
click at [1042, 247] on div "What other templates not mentioned above may be useful as you onboard at a new …" at bounding box center [977, 320] width 242 height 150
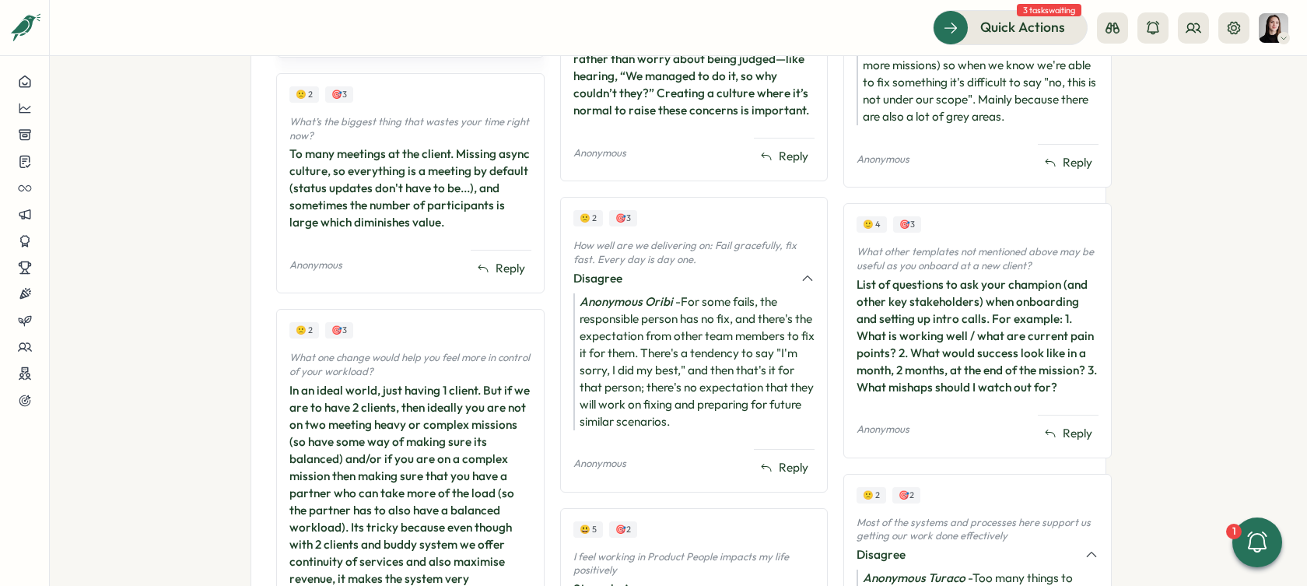
click at [1033, 286] on div "List of questions to ask your champion (and other key stakeholders) when onboar…" at bounding box center [977, 336] width 242 height 120
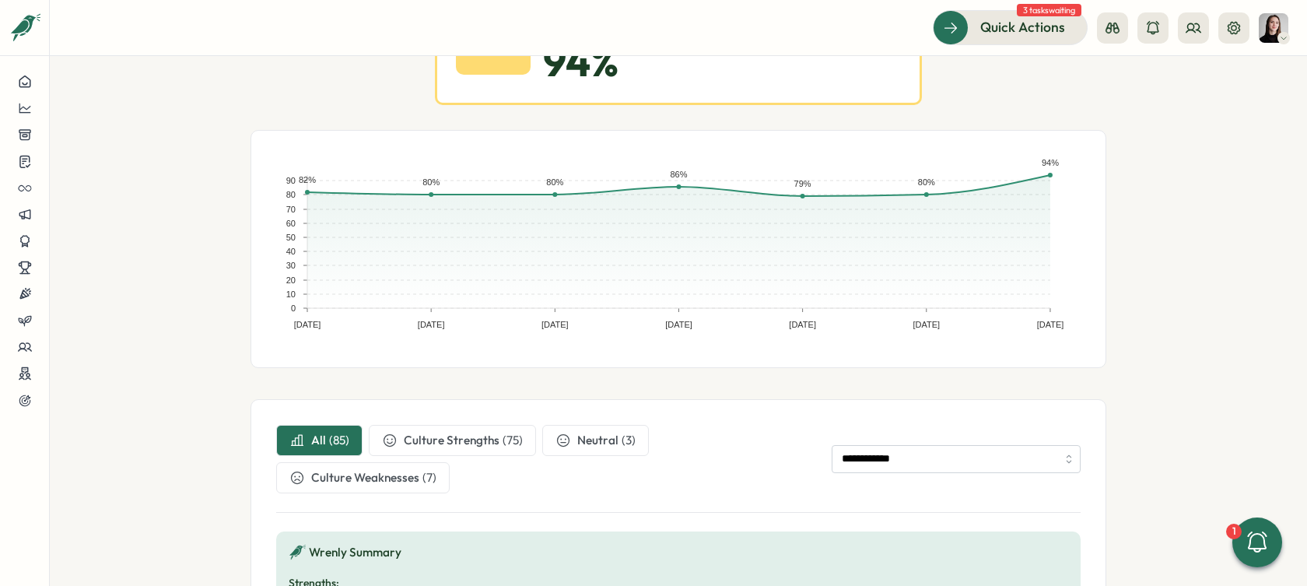
scroll to position [0, 0]
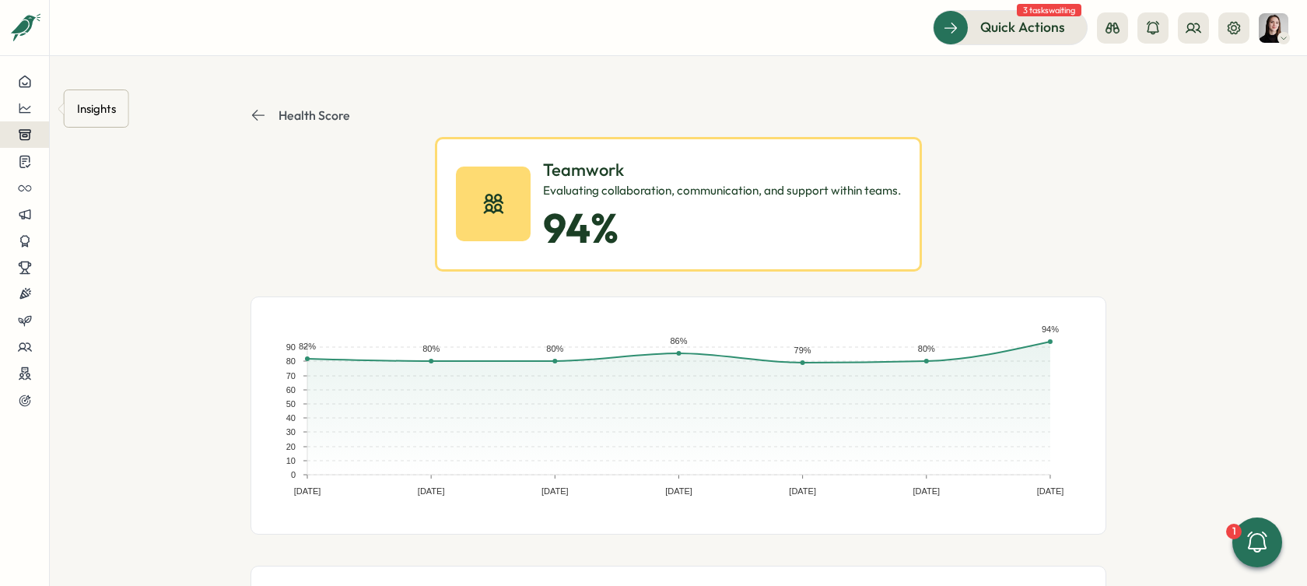
click at [30, 130] on icon at bounding box center [24, 135] width 11 height 10
click at [24, 109] on icon at bounding box center [25, 108] width 14 height 14
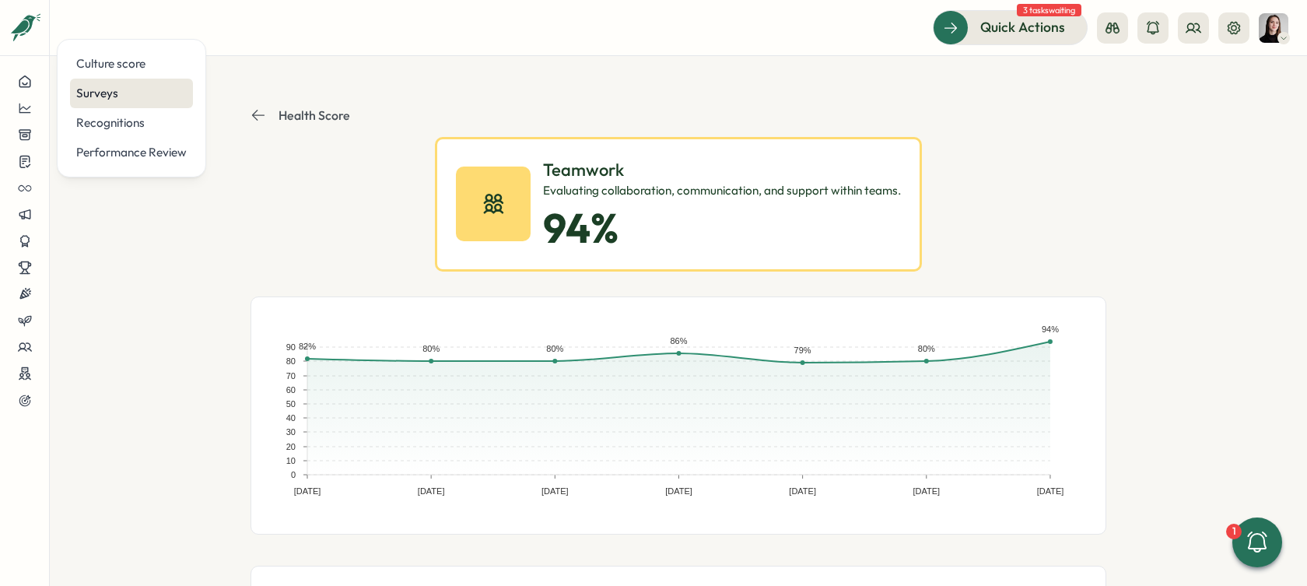
click at [110, 96] on div "Surveys" at bounding box center [131, 93] width 110 height 17
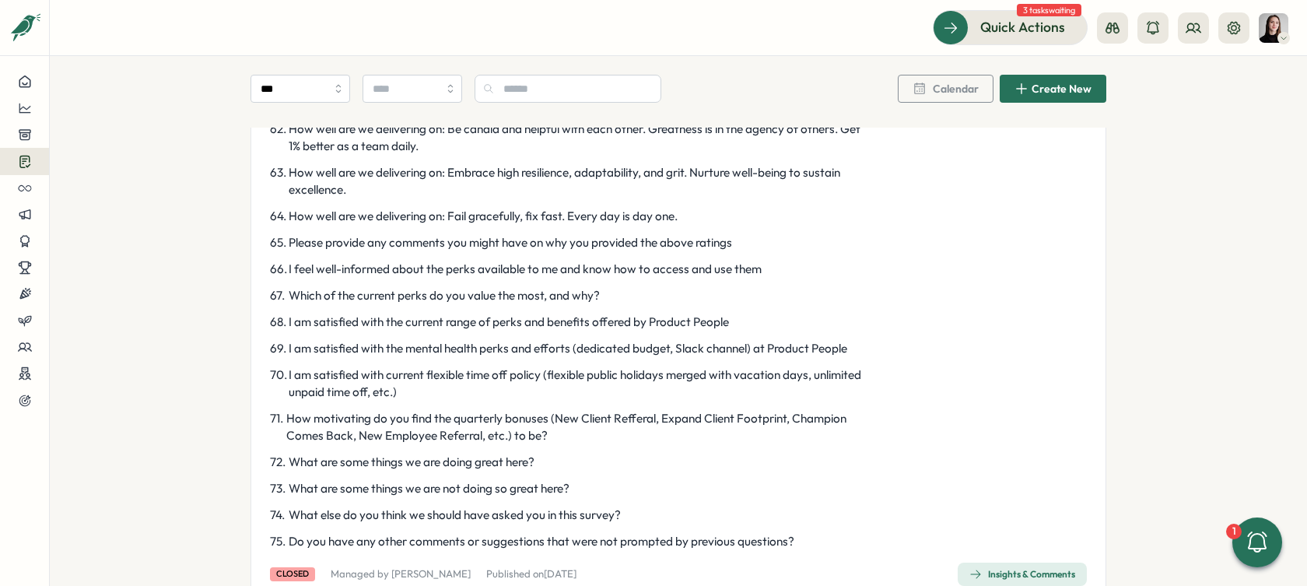
scroll to position [2540, 0]
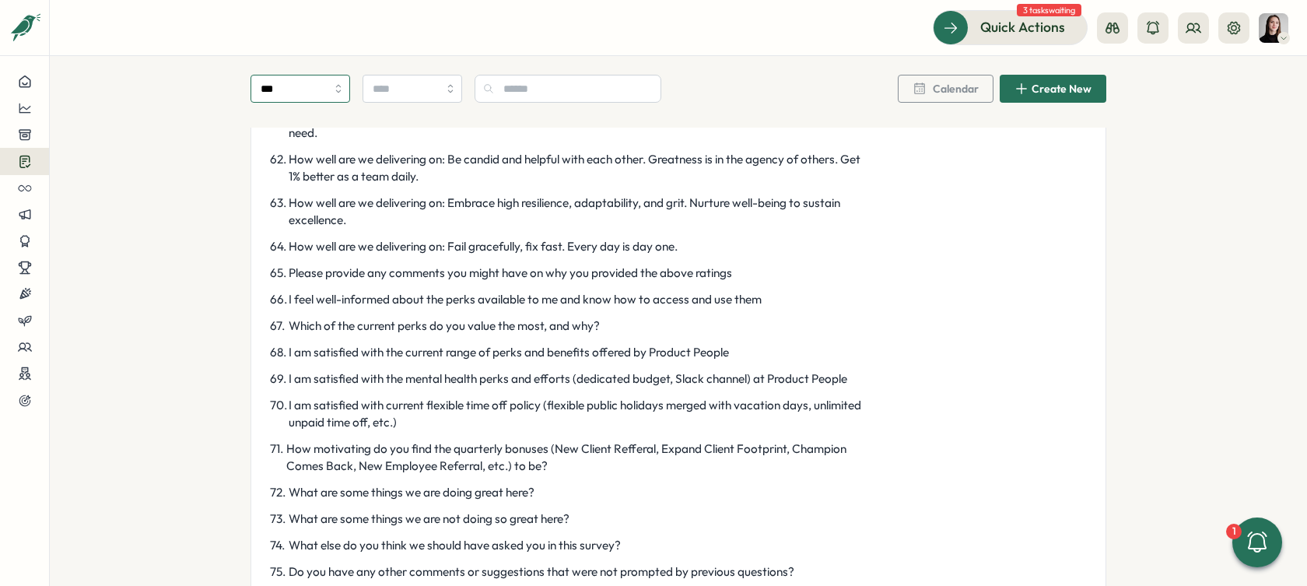
click at [282, 81] on input "***" at bounding box center [300, 89] width 100 height 28
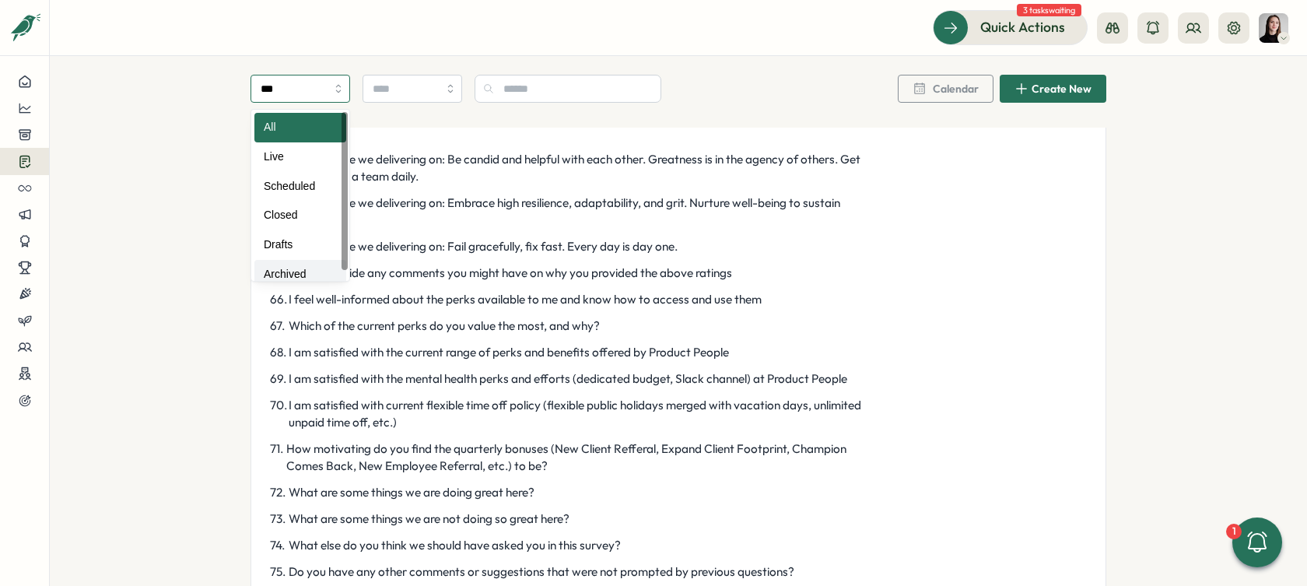
type input "********"
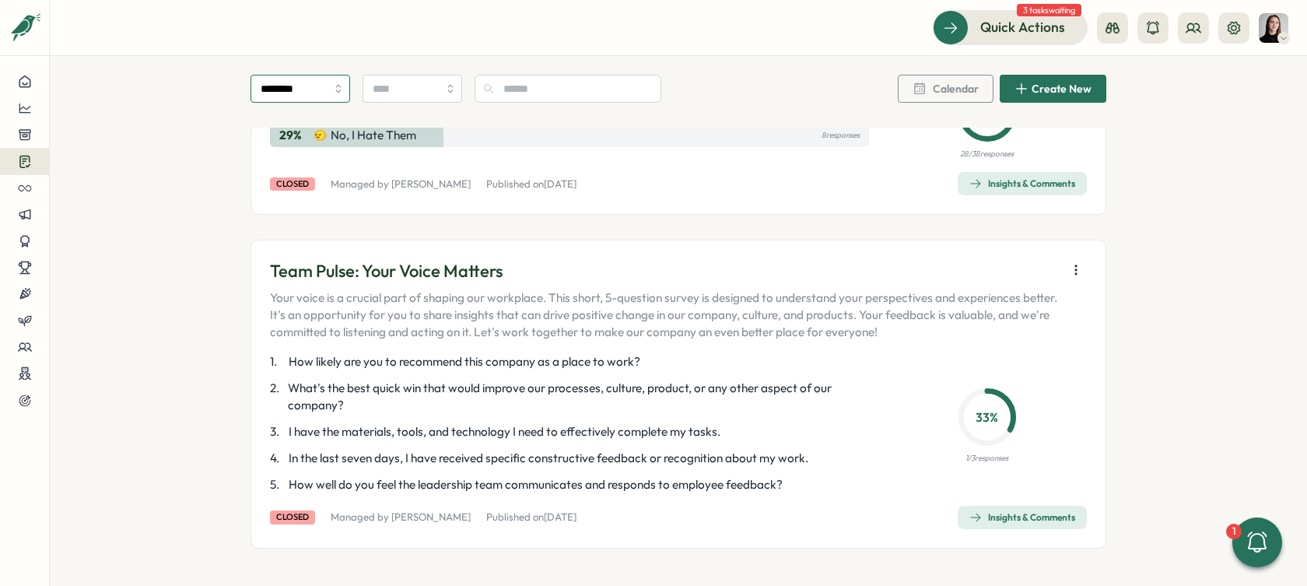
scroll to position [755, 0]
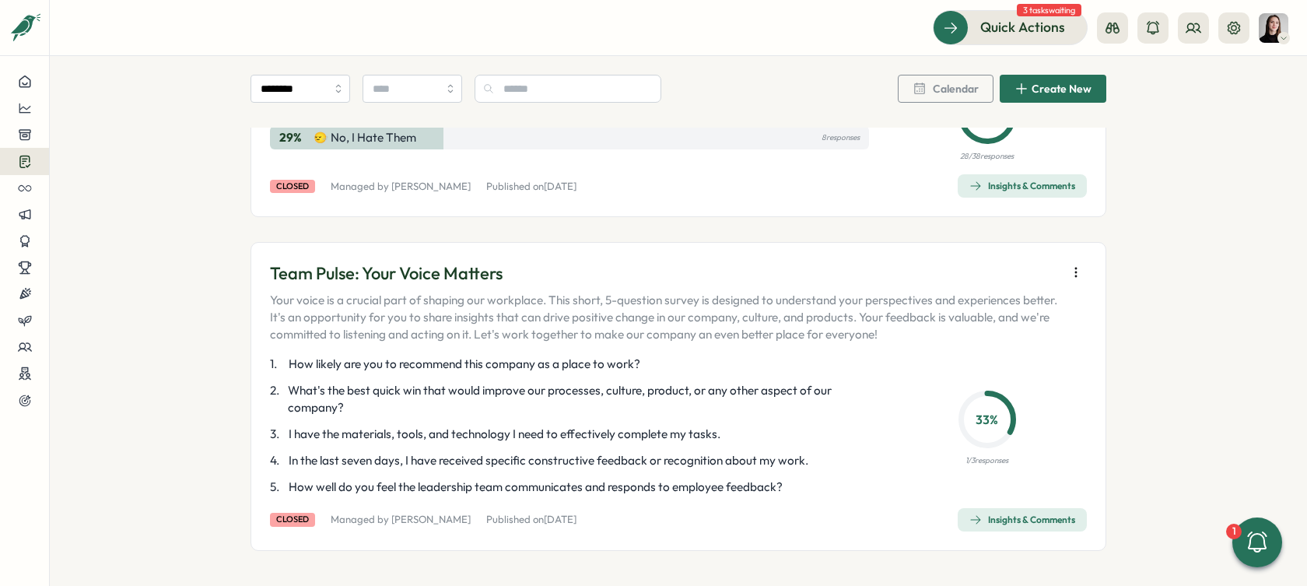
click at [1077, 267] on icon "button" at bounding box center [1076, 272] width 16 height 16
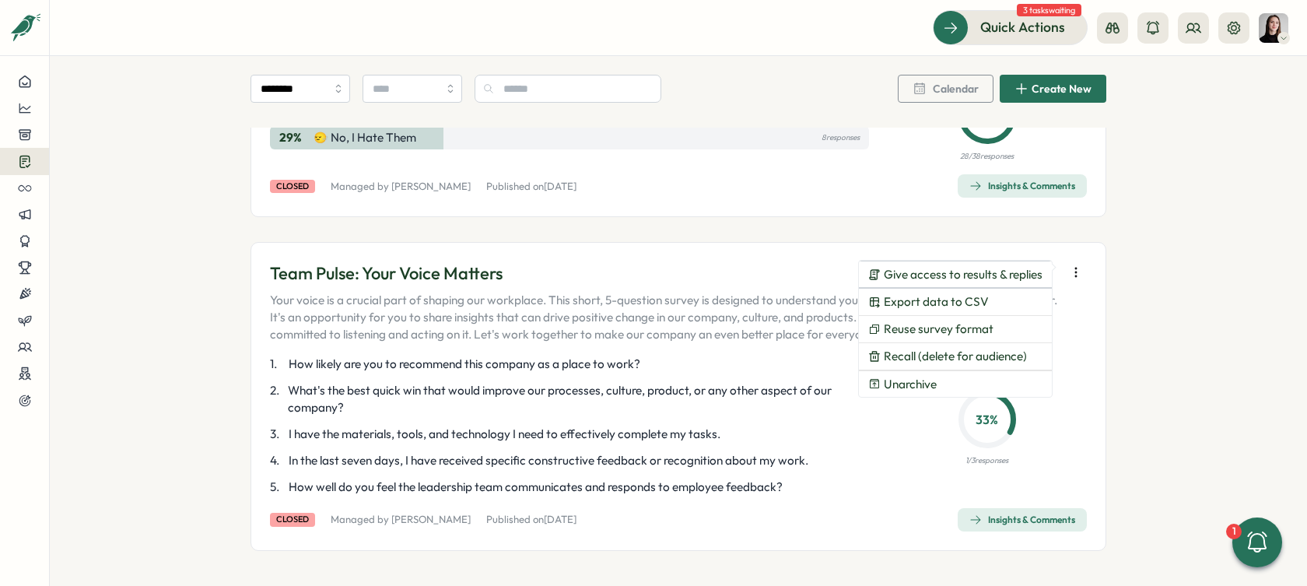
click at [794, 242] on div "Team Pulse: Your Voice Matters Your voice is a crucial part of shaping our work…" at bounding box center [678, 396] width 856 height 309
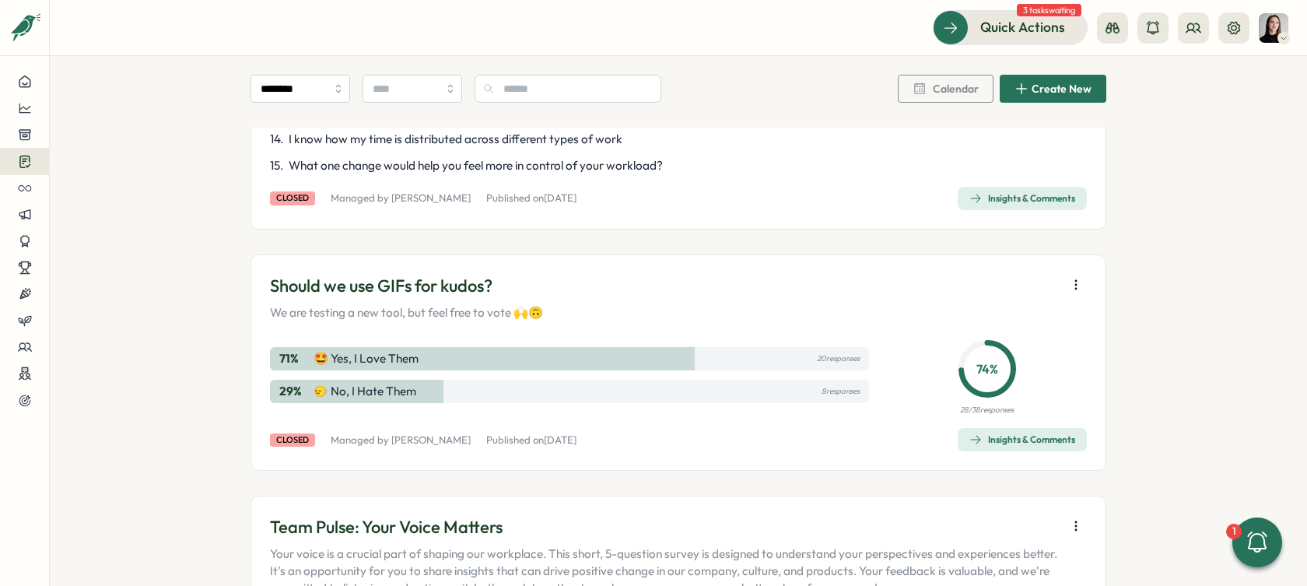
scroll to position [492, 0]
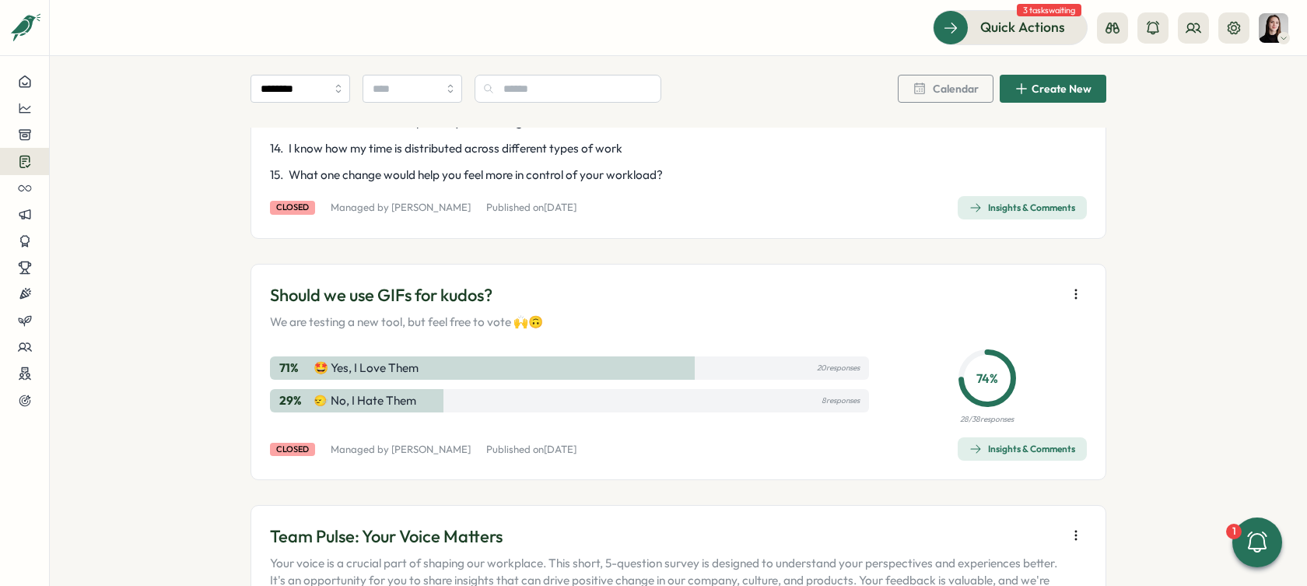
click at [1070, 278] on div "Should we use GIFs for kudos? We are testing a new tool, but feel free to vote …" at bounding box center [678, 372] width 856 height 216
click at [1071, 288] on icon "button" at bounding box center [1076, 294] width 16 height 16
click at [1102, 304] on div "Surveys ******** Calendar Create New Time Management & Workload Check In Hi PMC…" at bounding box center [678, 207] width 1257 height 1287
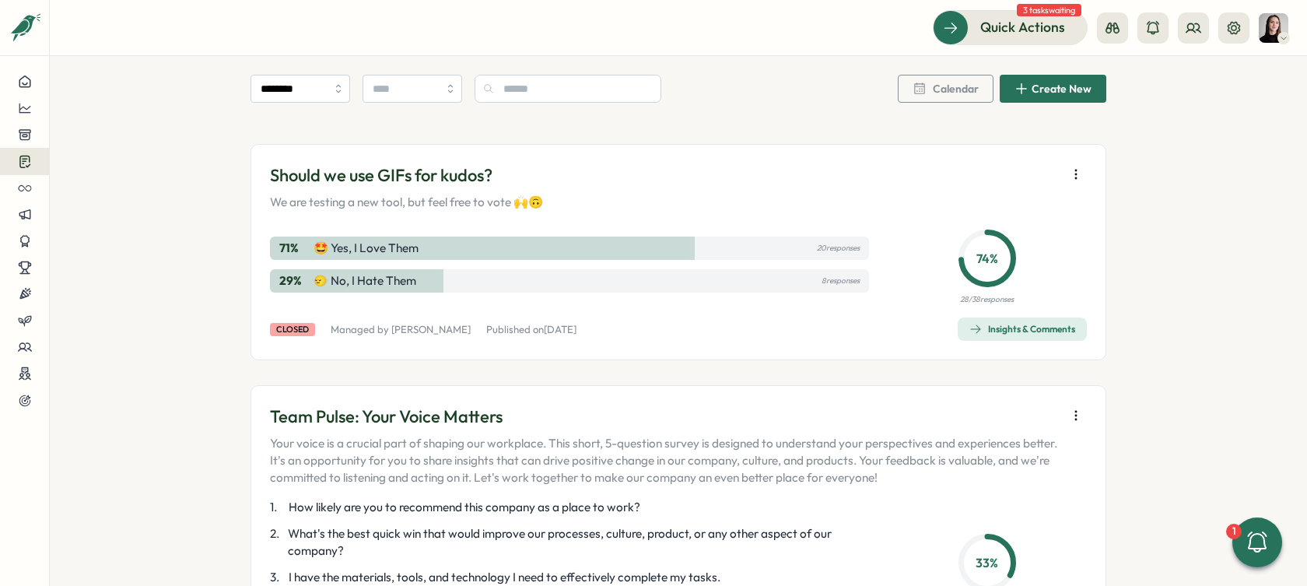
scroll to position [628, 0]
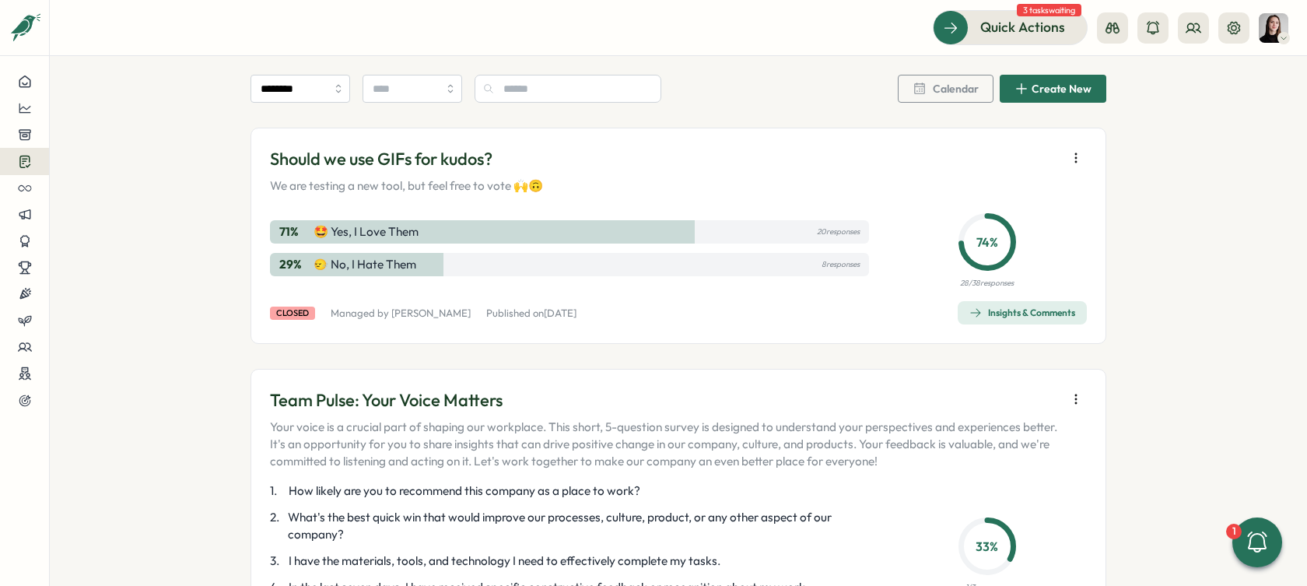
click at [1081, 399] on button "button" at bounding box center [1076, 399] width 22 height 22
drag, startPoint x: 1119, startPoint y: 395, endPoint x: 1080, endPoint y: 381, distance: 41.3
click at [1117, 394] on div "Surveys ******** Calendar Create New Time Management & Workload Check In Hi PMC…" at bounding box center [678, 71] width 1257 height 1287
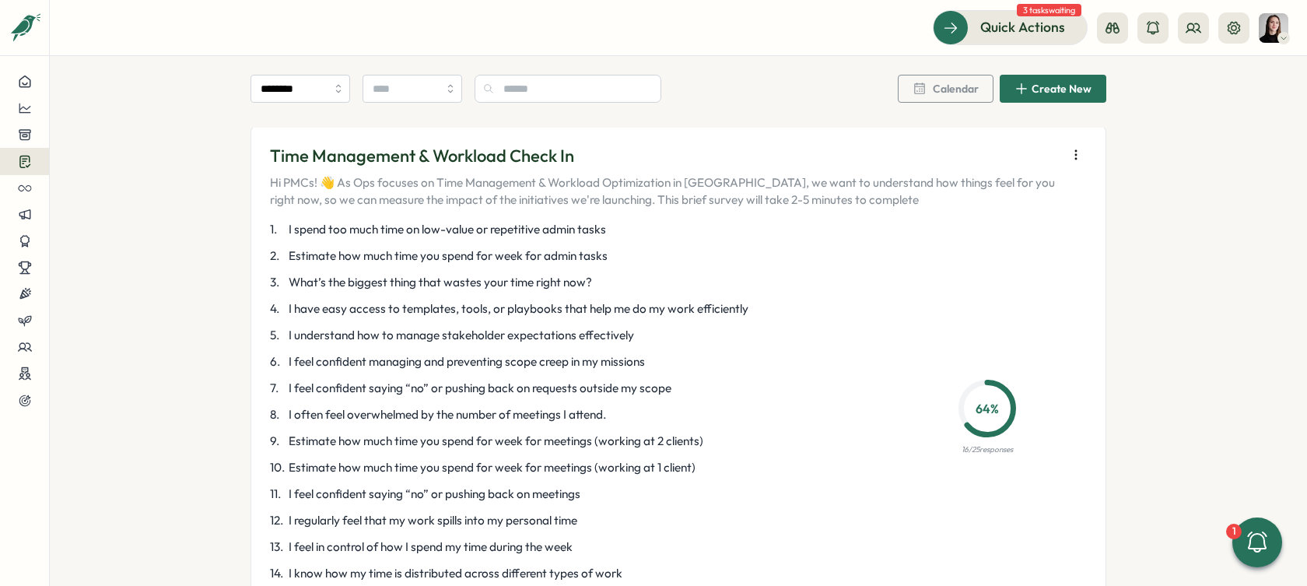
scroll to position [0, 0]
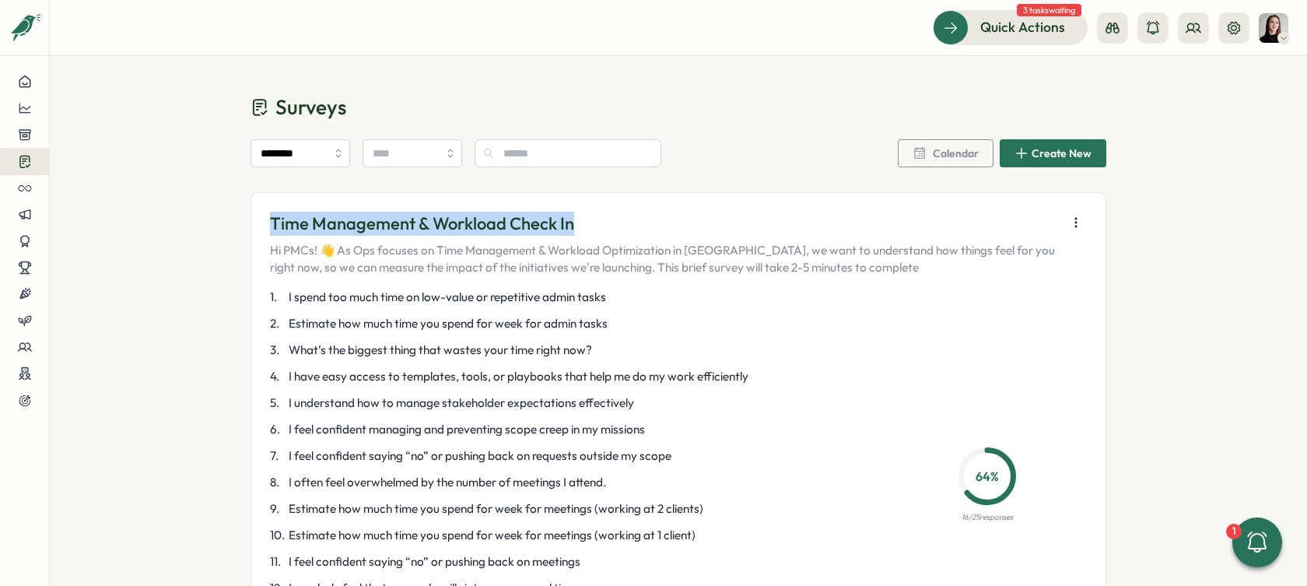
drag, startPoint x: 565, startPoint y: 219, endPoint x: 263, endPoint y: 217, distance: 302.6
copy p "Time Management & Workload Check In"
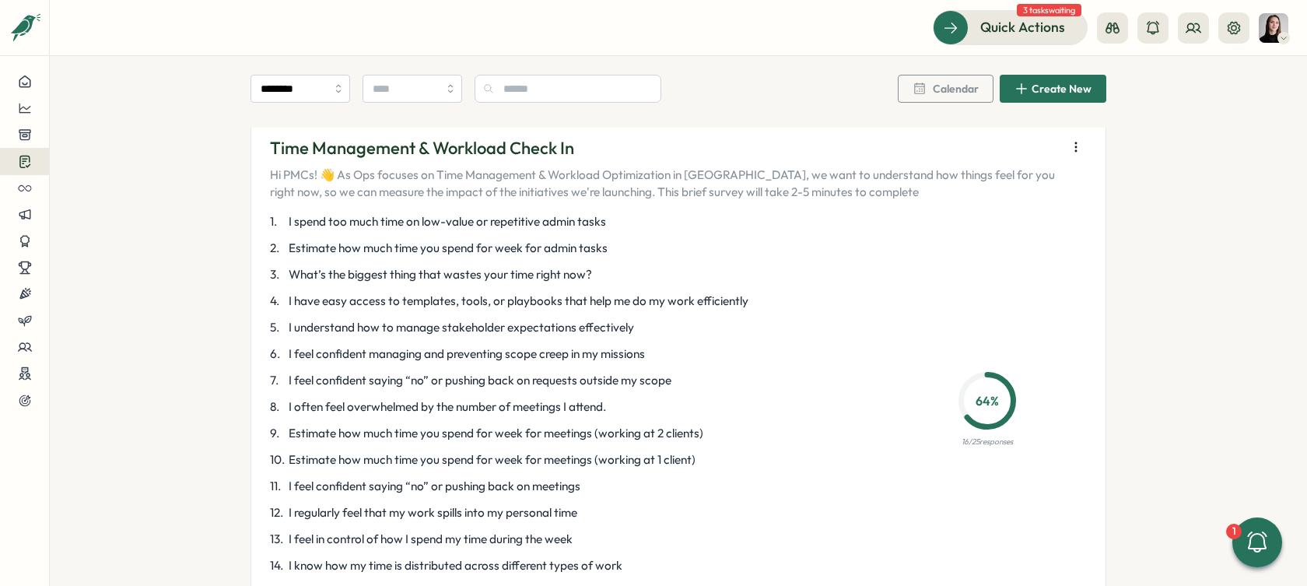
scroll to position [79, 0]
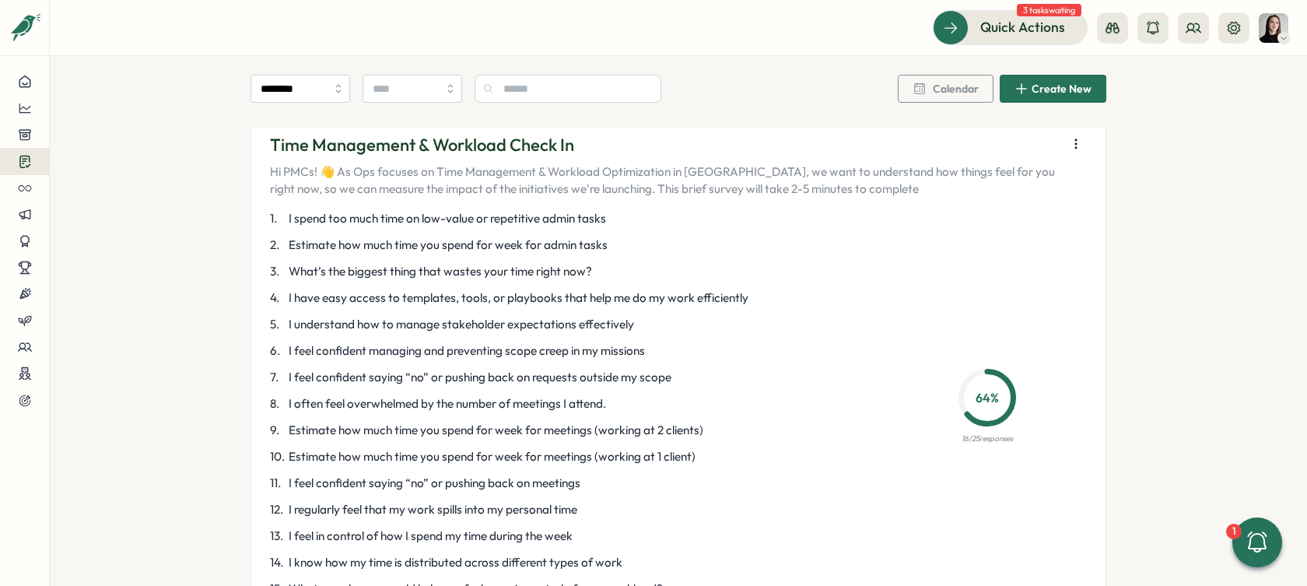
click at [1070, 142] on icon "button" at bounding box center [1076, 144] width 16 height 16
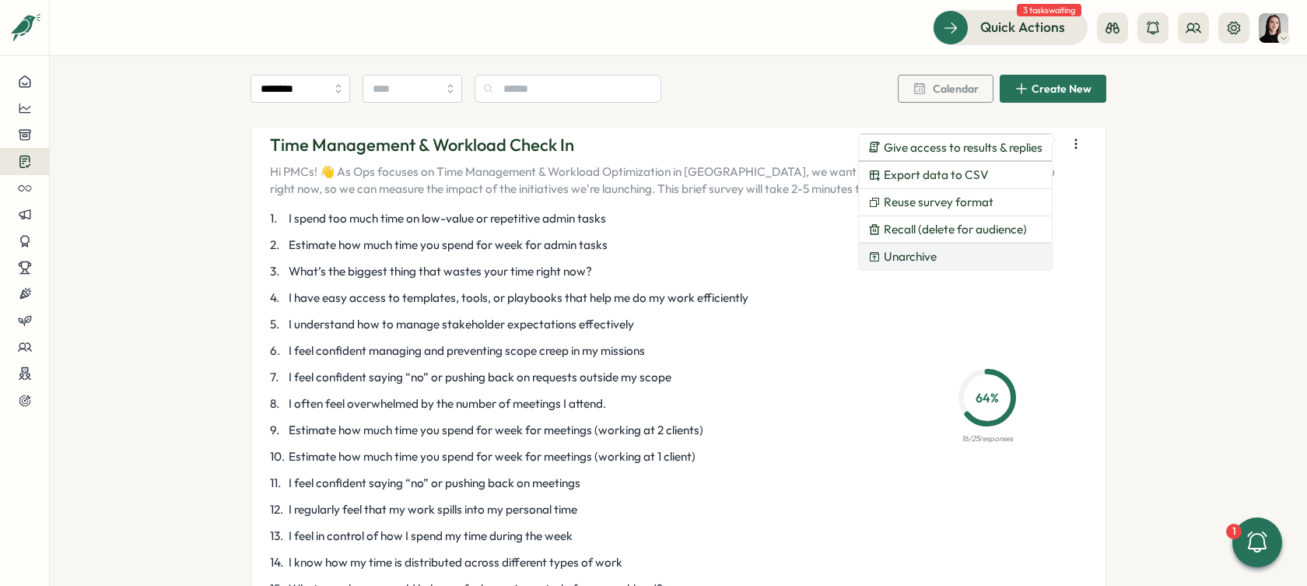
click at [982, 250] on button "Unarchive" at bounding box center [955, 256] width 193 height 26
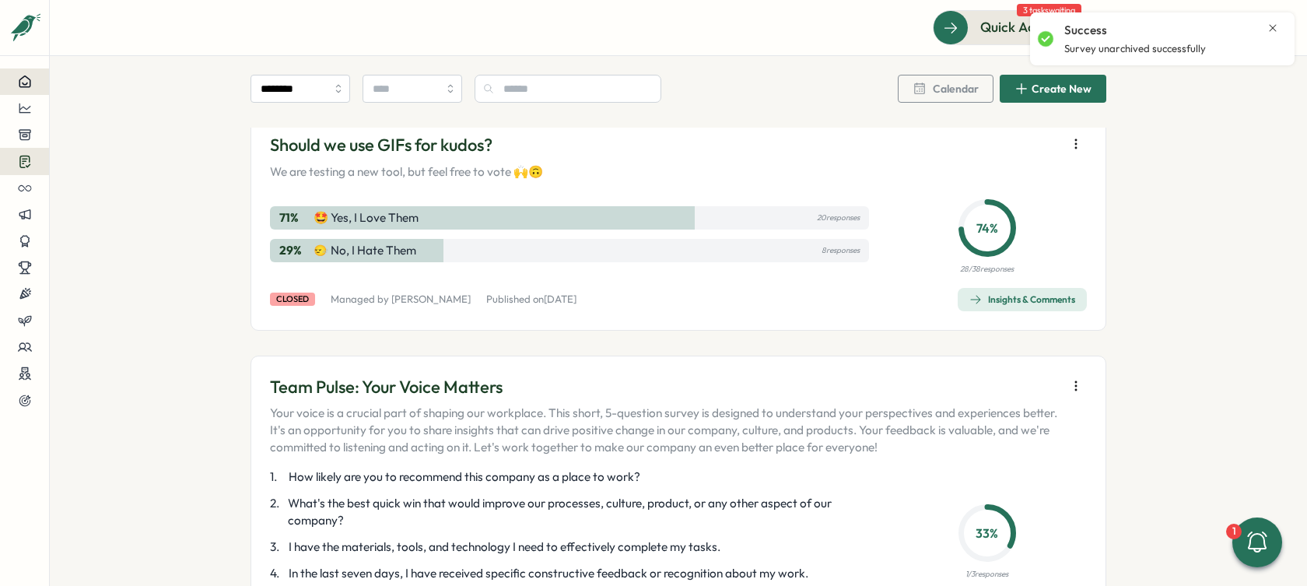
click at [35, 91] on button at bounding box center [24, 81] width 49 height 26
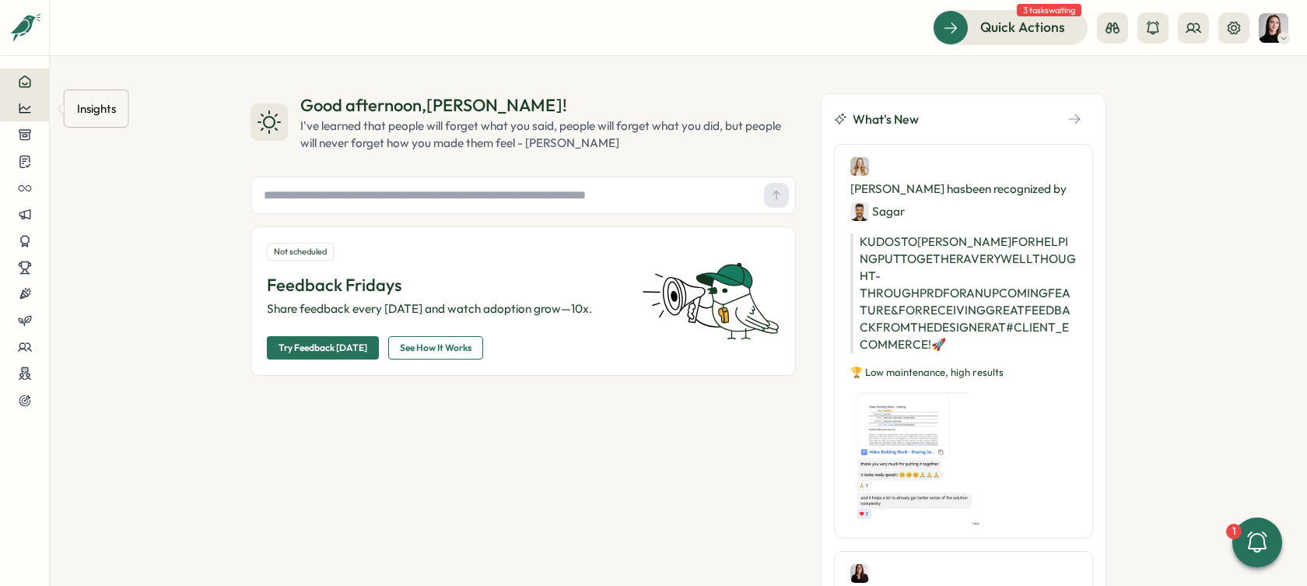
click at [16, 107] on div at bounding box center [24, 108] width 24 height 14
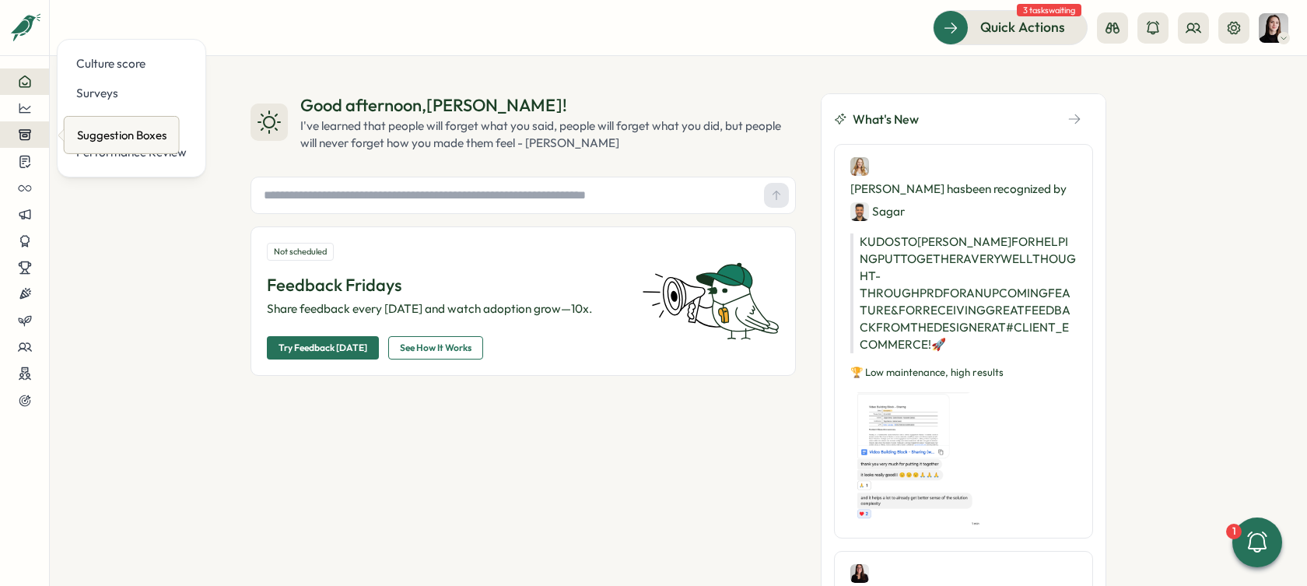
click at [18, 138] on icon at bounding box center [25, 135] width 14 height 14
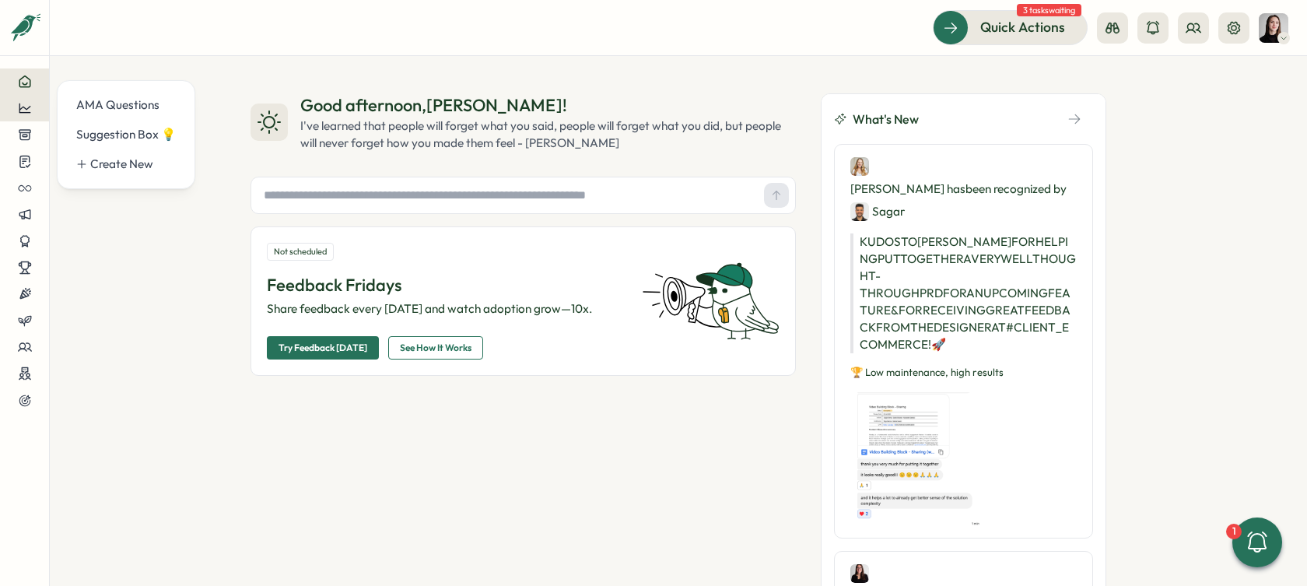
click at [25, 102] on icon at bounding box center [25, 108] width 14 height 14
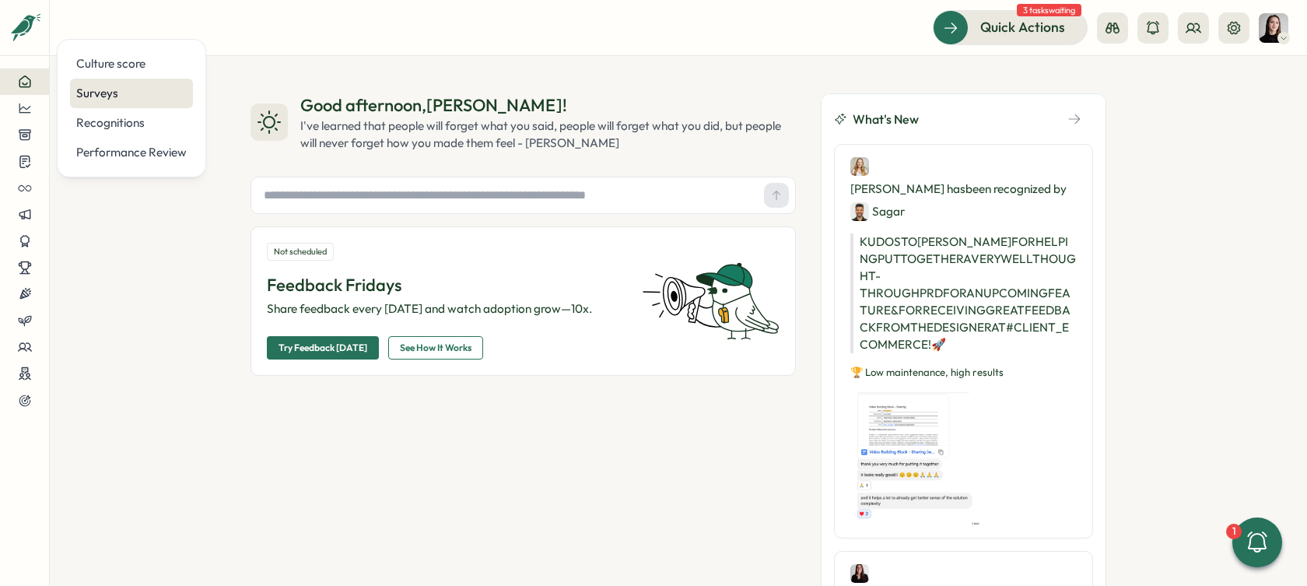
click at [100, 86] on div "Surveys" at bounding box center [131, 93] width 110 height 17
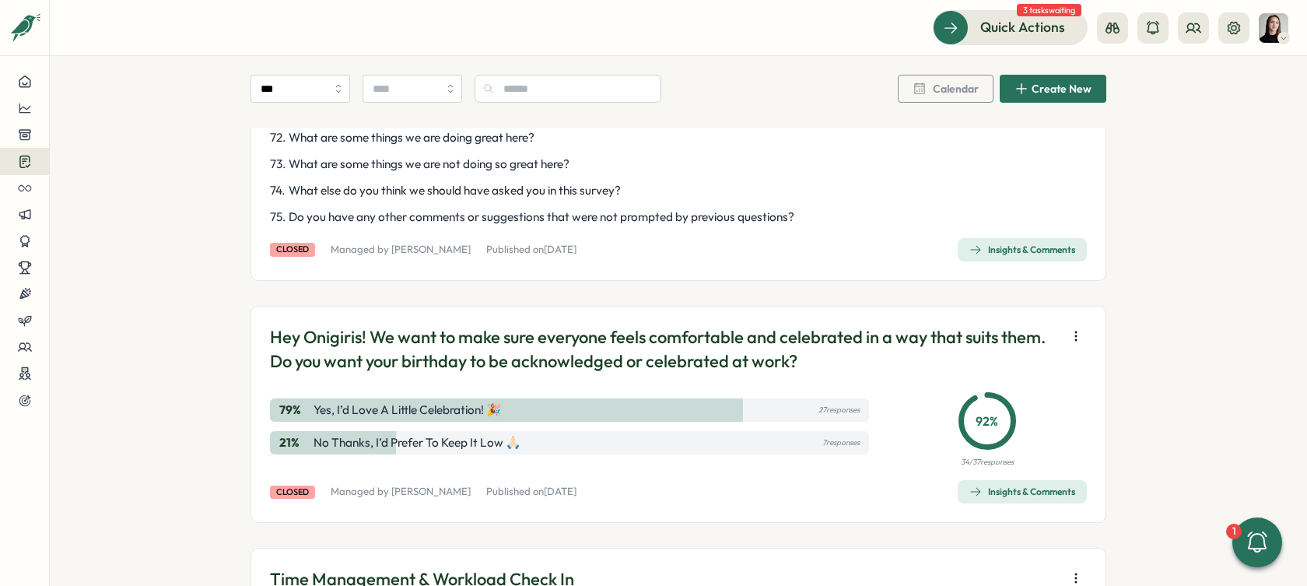
scroll to position [2946, 0]
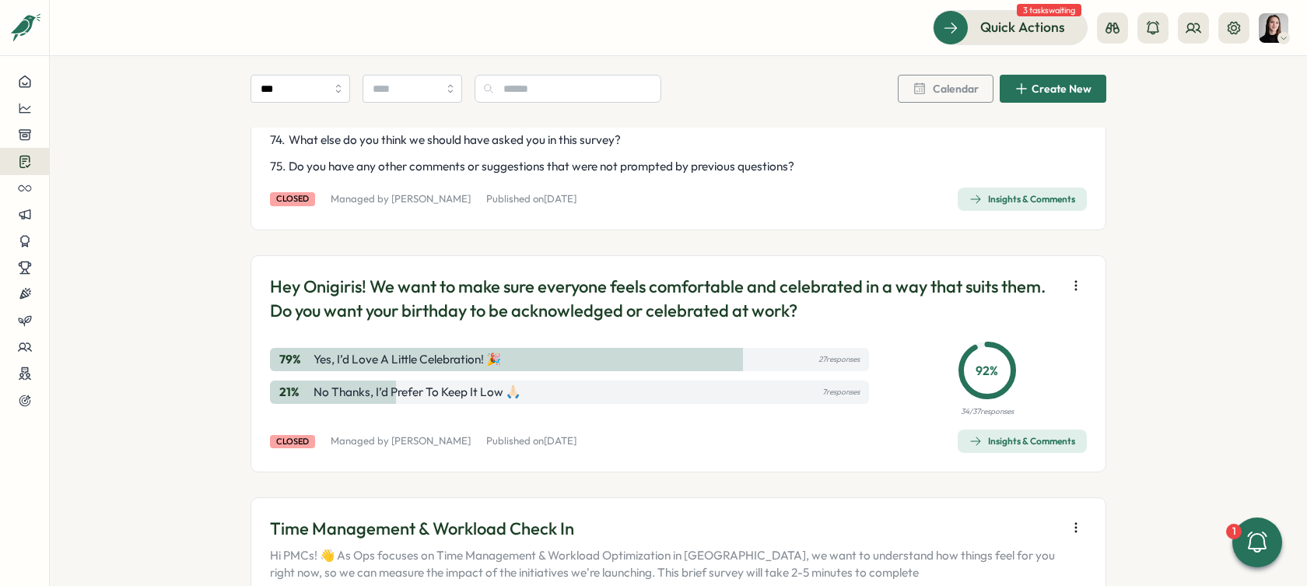
click at [1017, 205] on div "Insights & Comments" at bounding box center [1022, 199] width 106 height 12
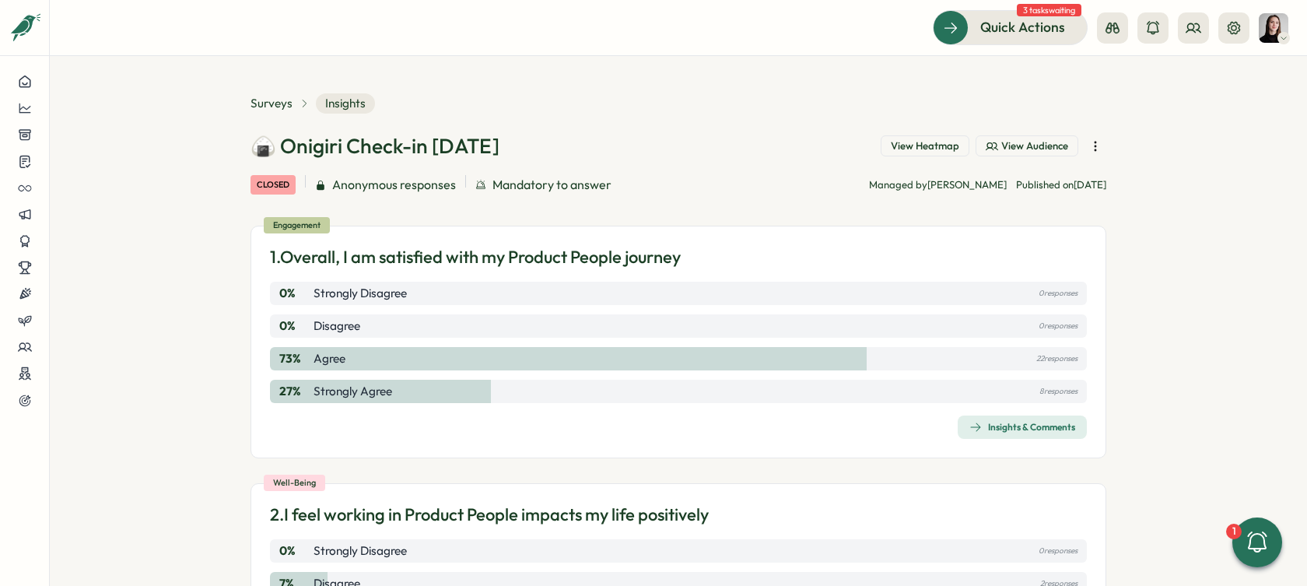
click at [906, 147] on span "View Heatmap" at bounding box center [925, 146] width 68 height 14
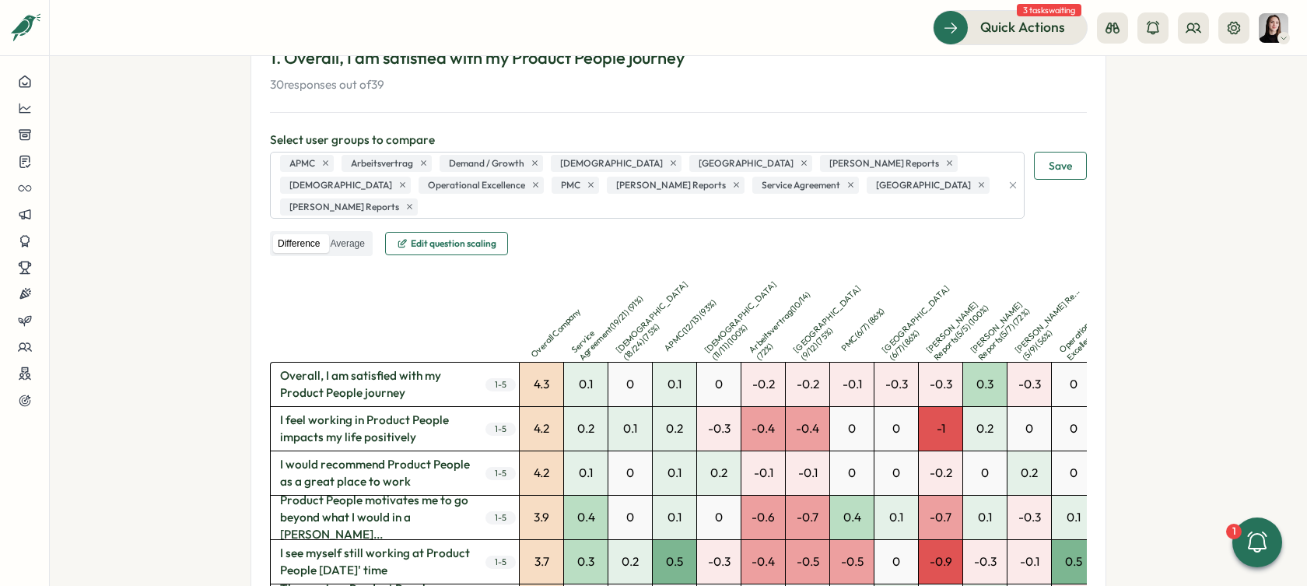
scroll to position [303, 0]
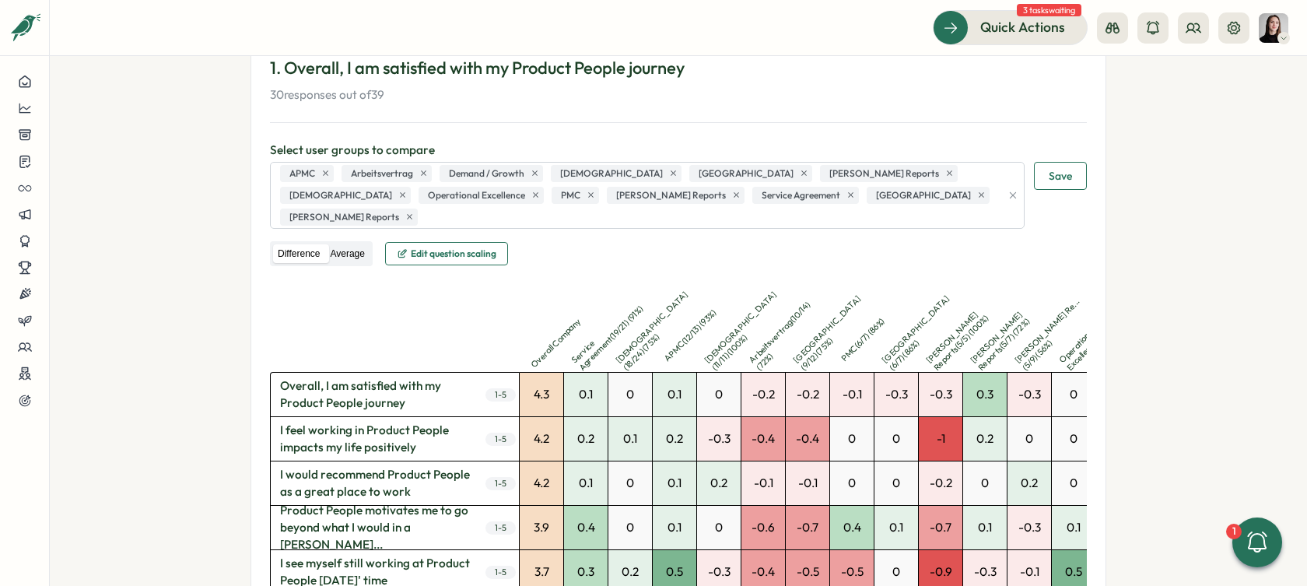
click at [356, 244] on label "Average" at bounding box center [347, 253] width 44 height 19
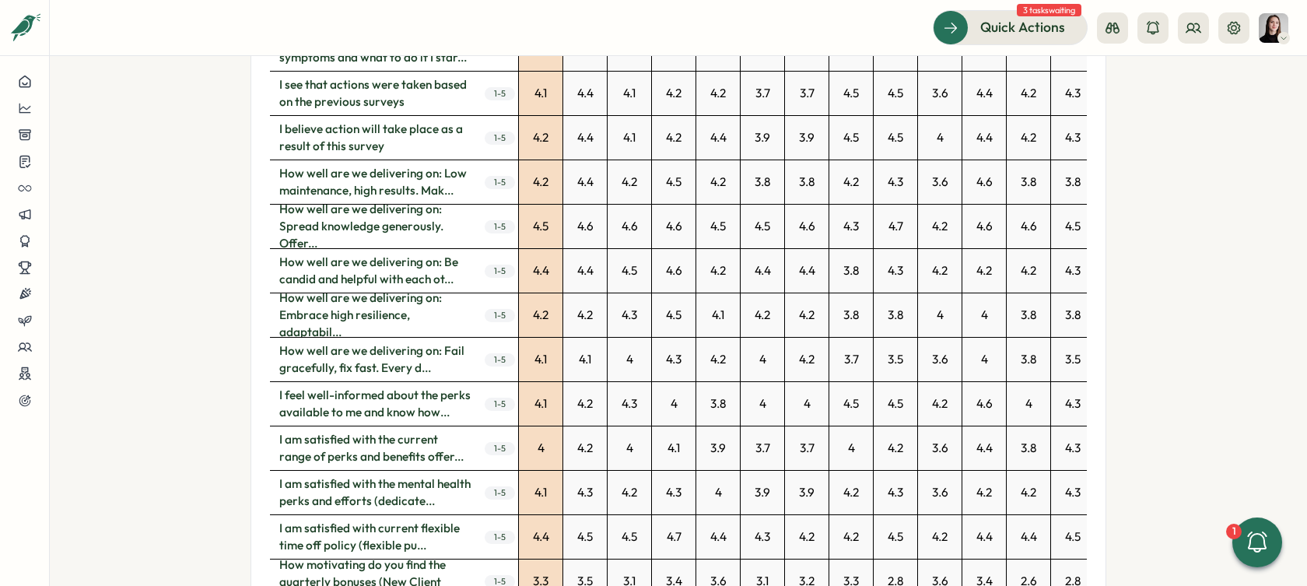
scroll to position [2957, 0]
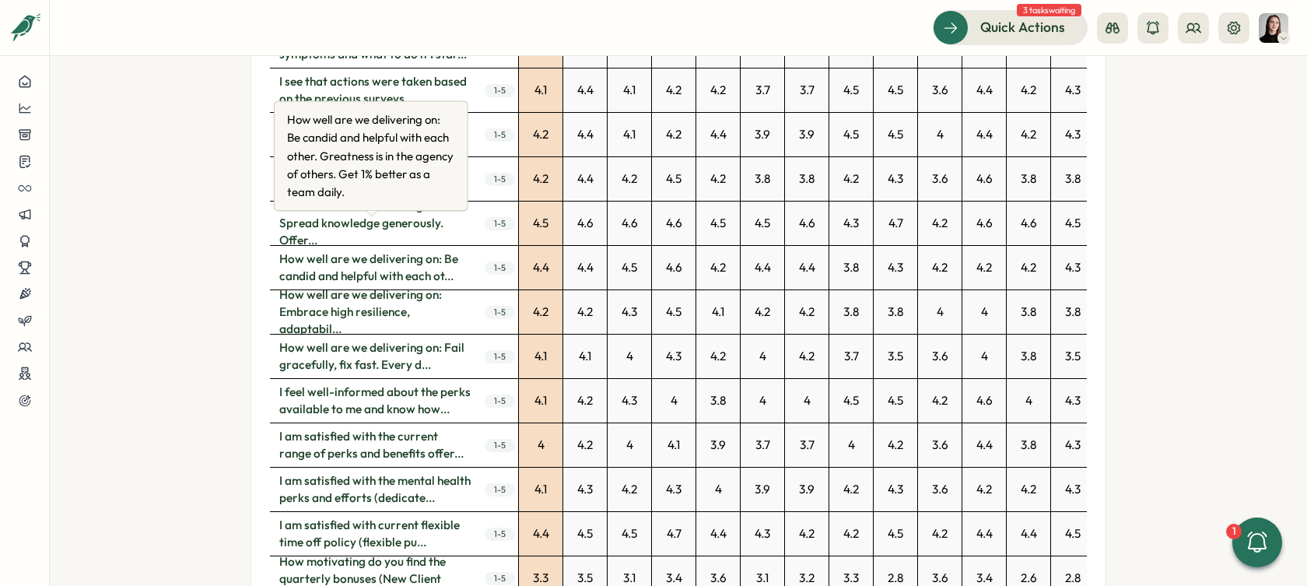
click at [380, 254] on span "How well are we delivering on: Be candid and helpful with each ot..." at bounding box center [375, 268] width 211 height 44
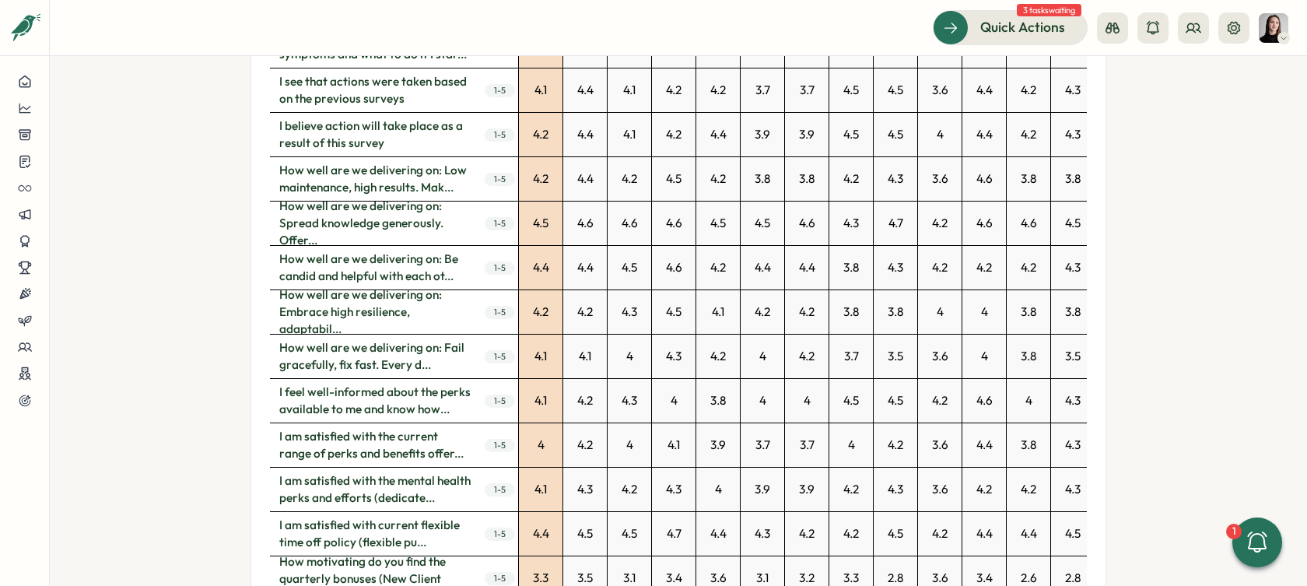
drag, startPoint x: 277, startPoint y: 231, endPoint x: 460, endPoint y: 247, distance: 183.4
click at [462, 246] on span "How well are we delivering on: Be candid and helpful with each ot..." at bounding box center [375, 268] width 211 height 44
drag, startPoint x: 450, startPoint y: 253, endPoint x: 295, endPoint y: 233, distance: 156.8
click at [295, 246] on span "How well are we delivering on: Be candid and helpful with each ot..." at bounding box center [375, 268] width 211 height 44
click at [25, 86] on icon at bounding box center [25, 82] width 14 height 14
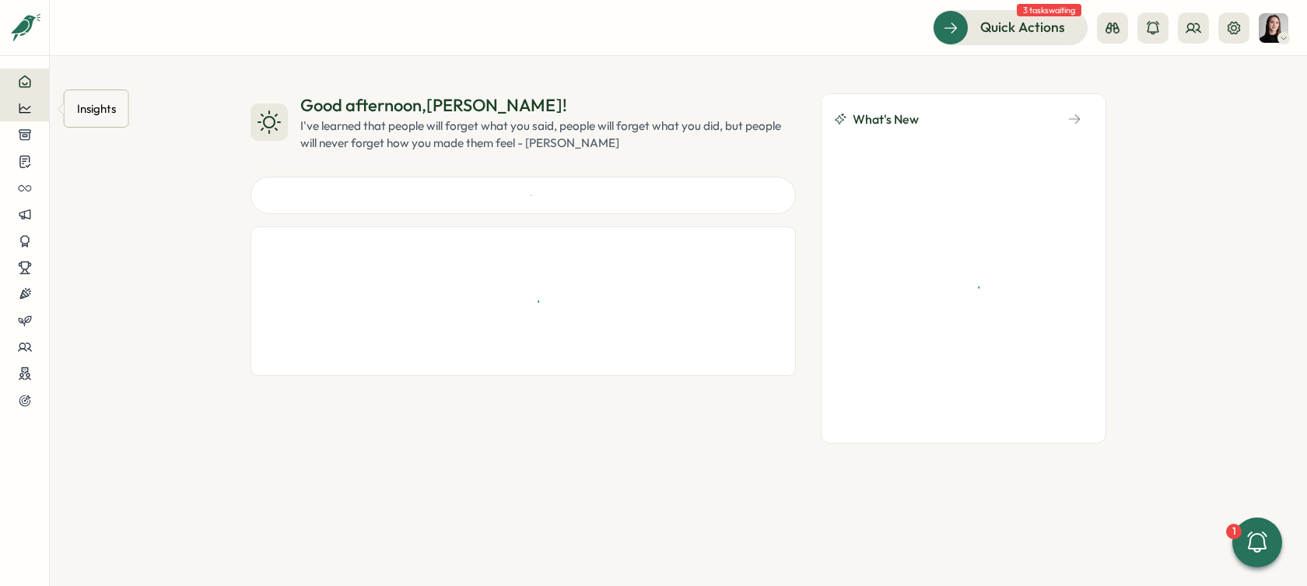
click at [22, 117] on button at bounding box center [24, 108] width 49 height 26
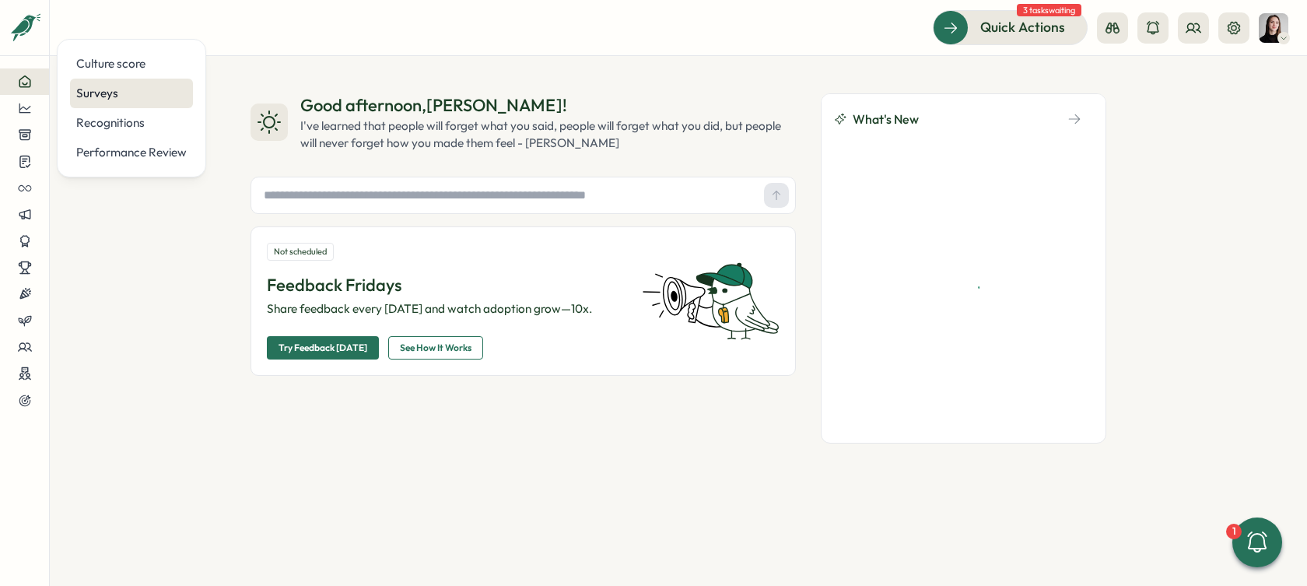
click at [81, 107] on div "Surveys" at bounding box center [131, 94] width 123 height 30
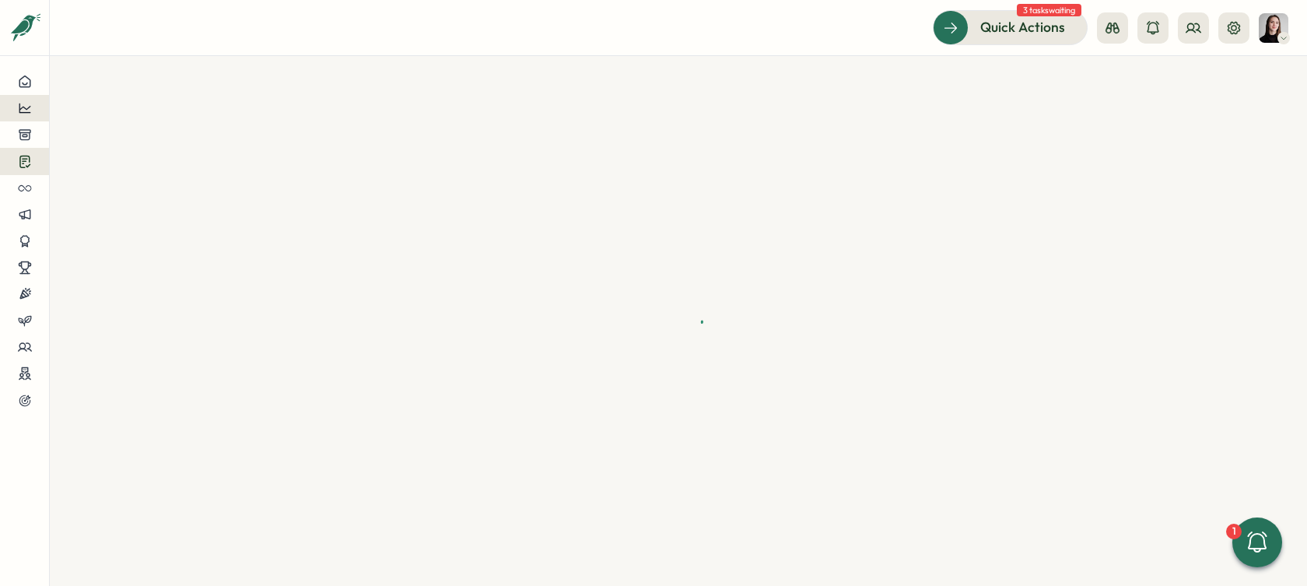
click at [28, 106] on icon at bounding box center [25, 108] width 14 height 14
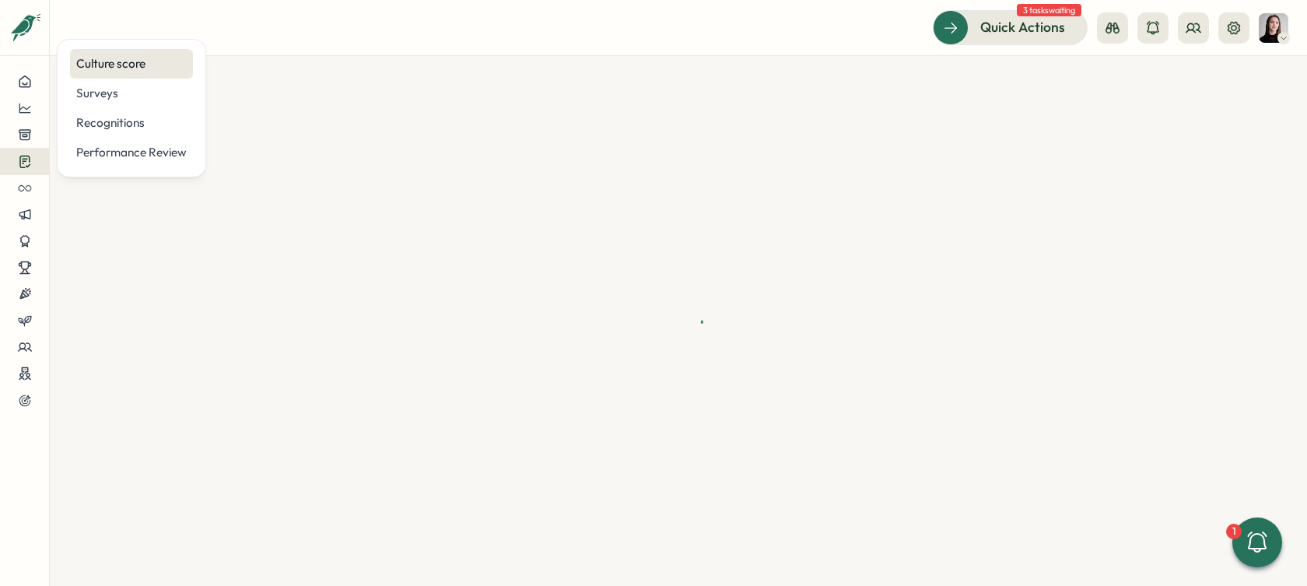
click at [114, 67] on div "Culture score" at bounding box center [131, 63] width 110 height 17
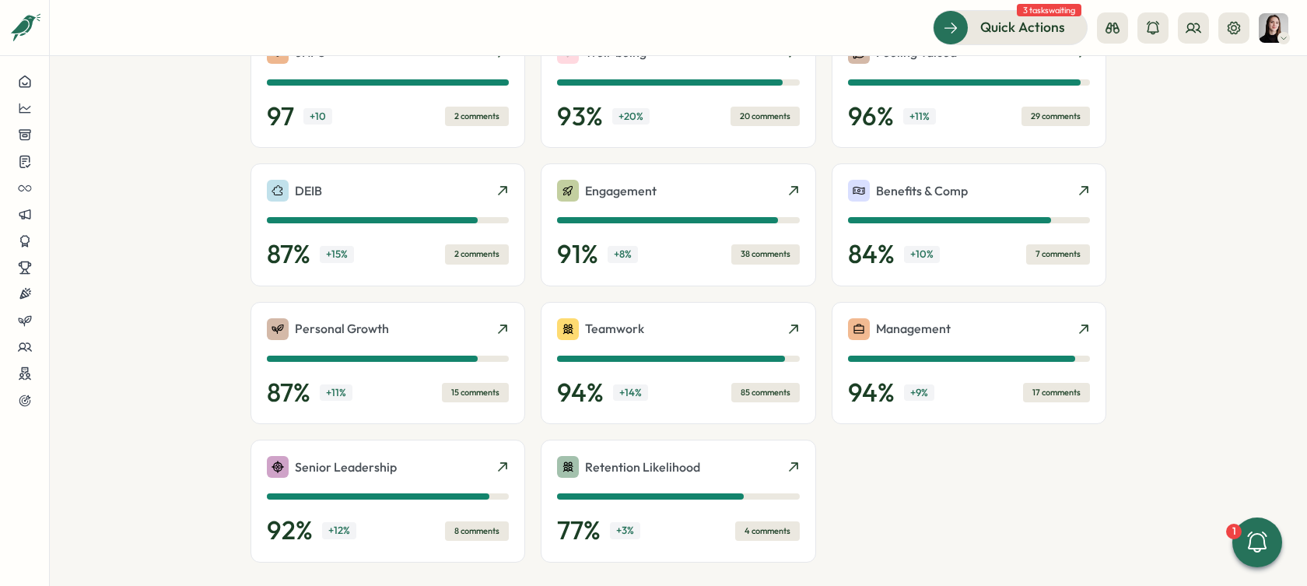
scroll to position [408, 0]
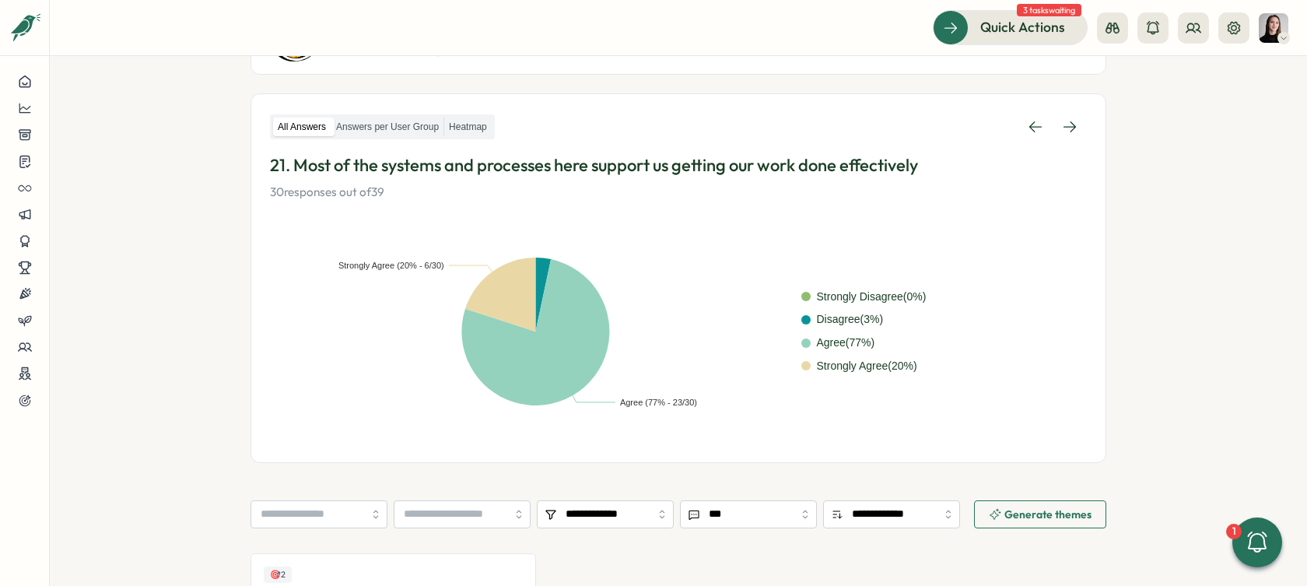
scroll to position [206, 0]
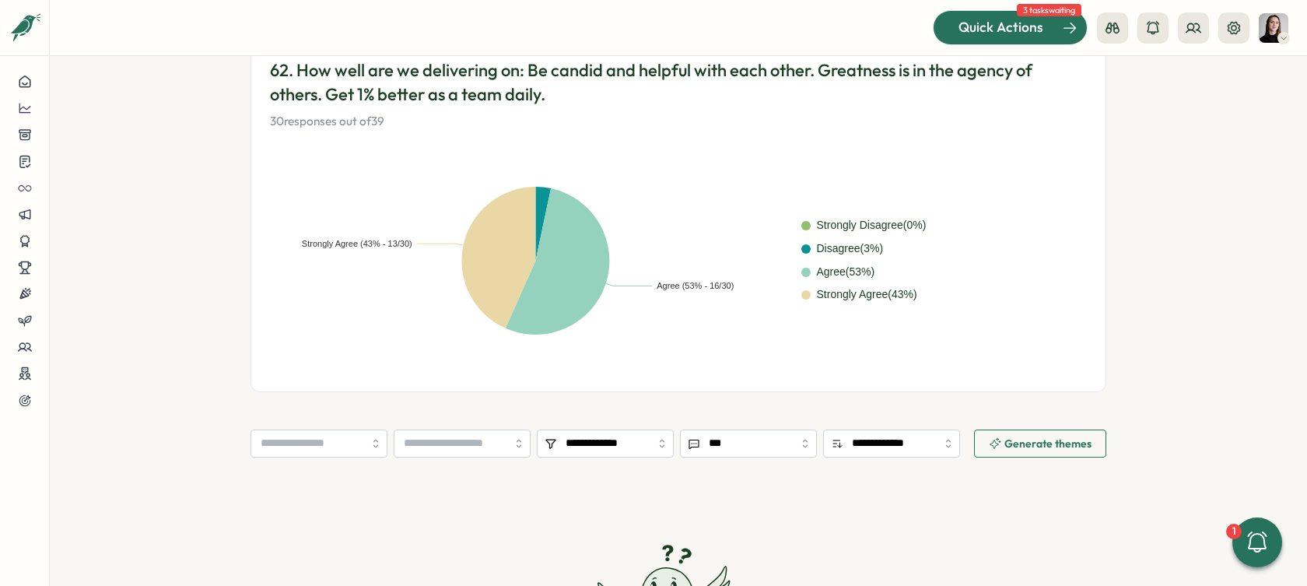
scroll to position [301, 0]
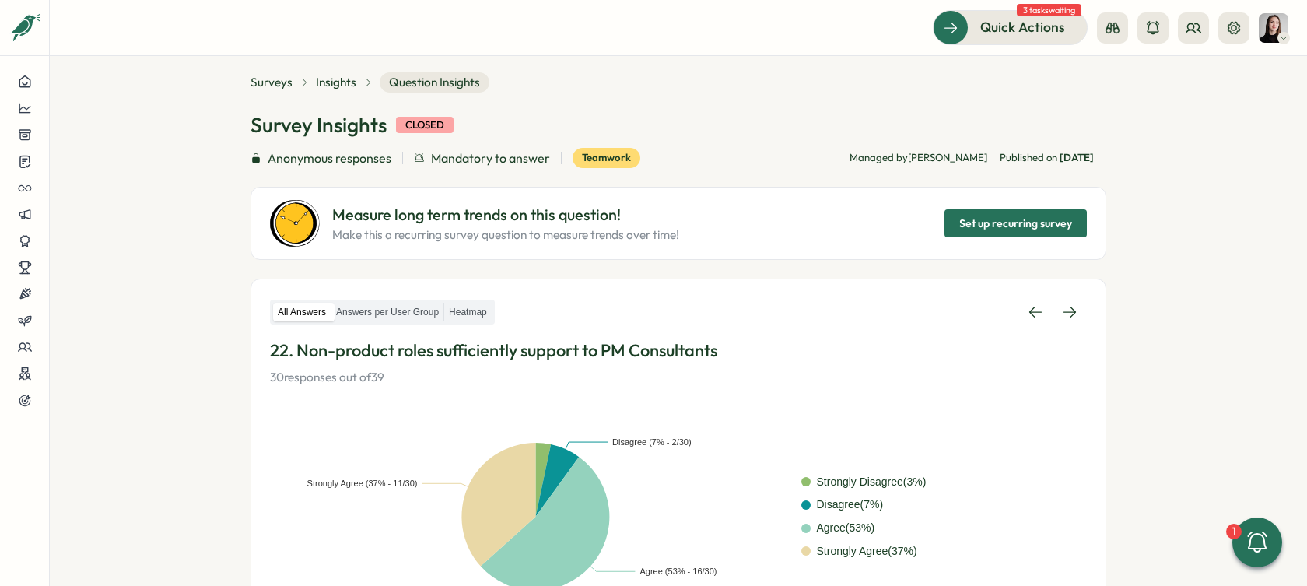
scroll to position [21, 0]
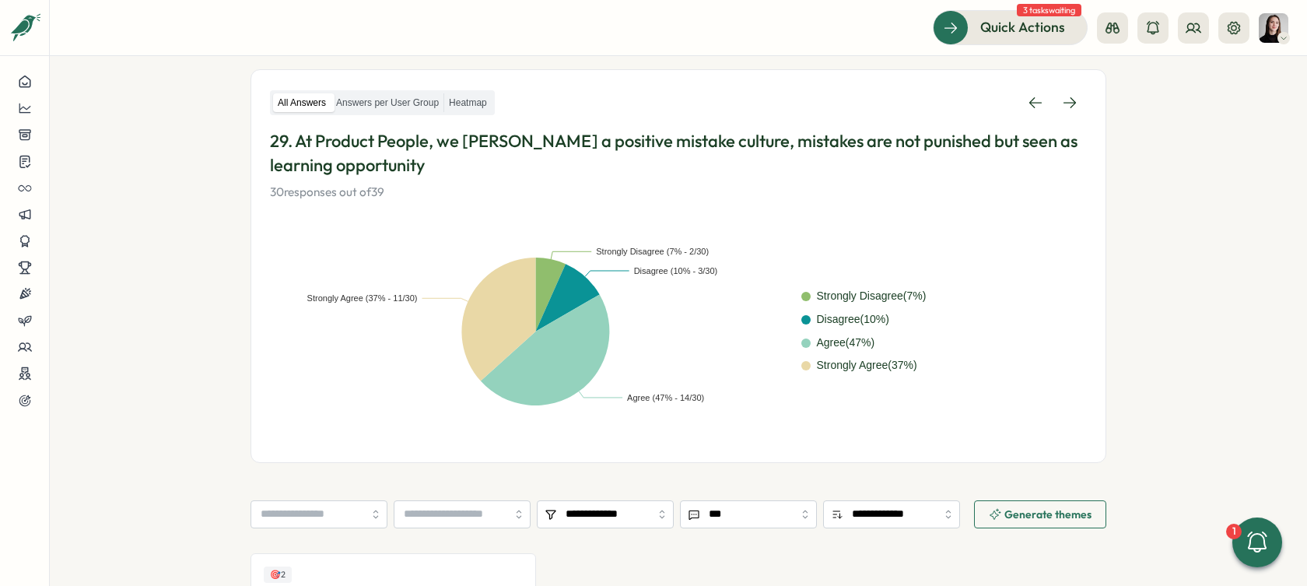
scroll to position [230, 0]
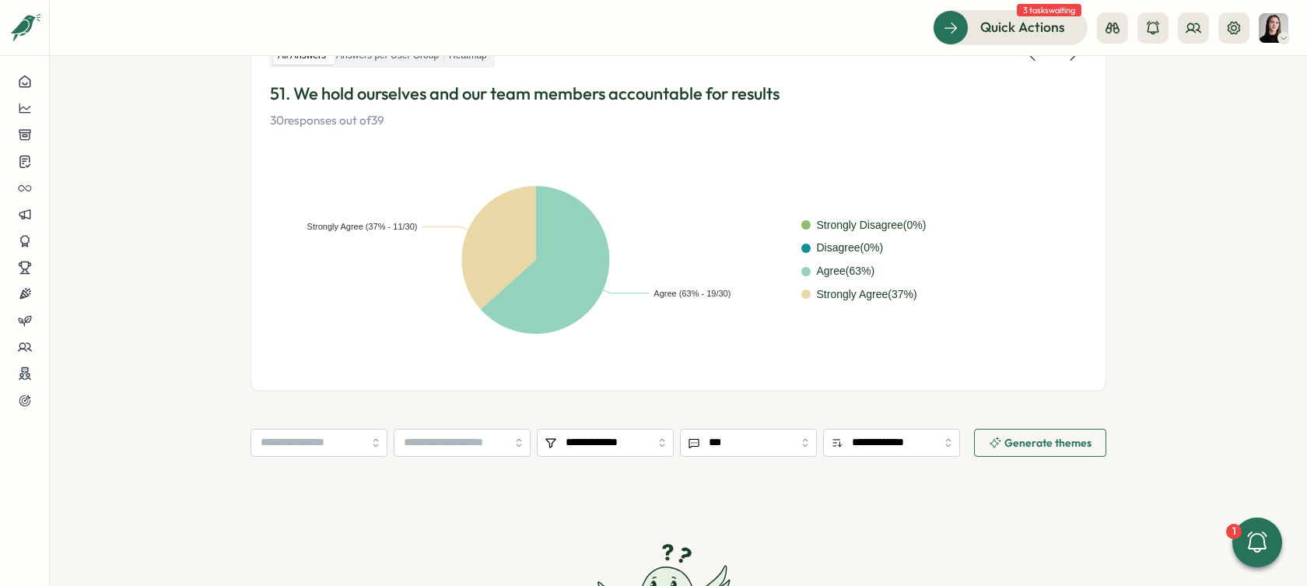
scroll to position [278, 0]
